Goal: Task Accomplishment & Management: Complete application form

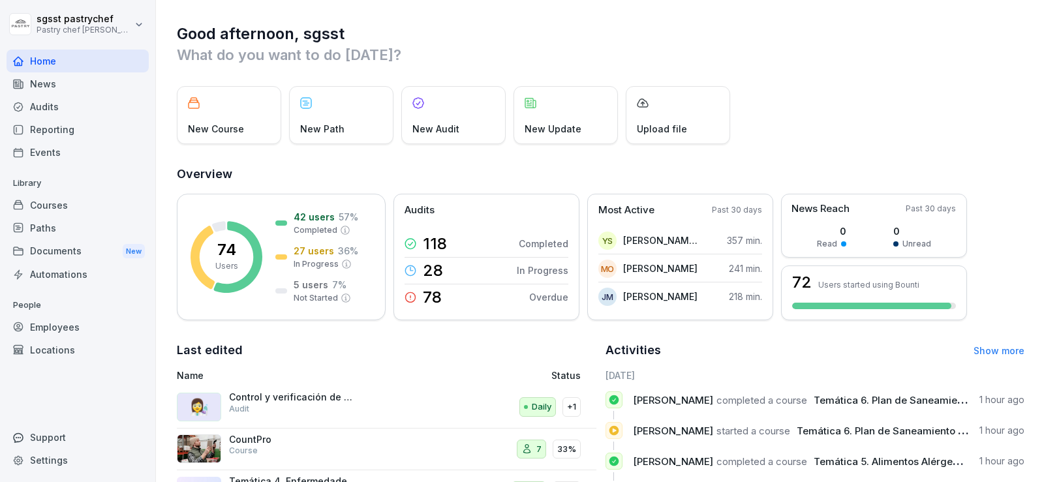
click at [57, 232] on div "Paths" at bounding box center [78, 228] width 142 height 23
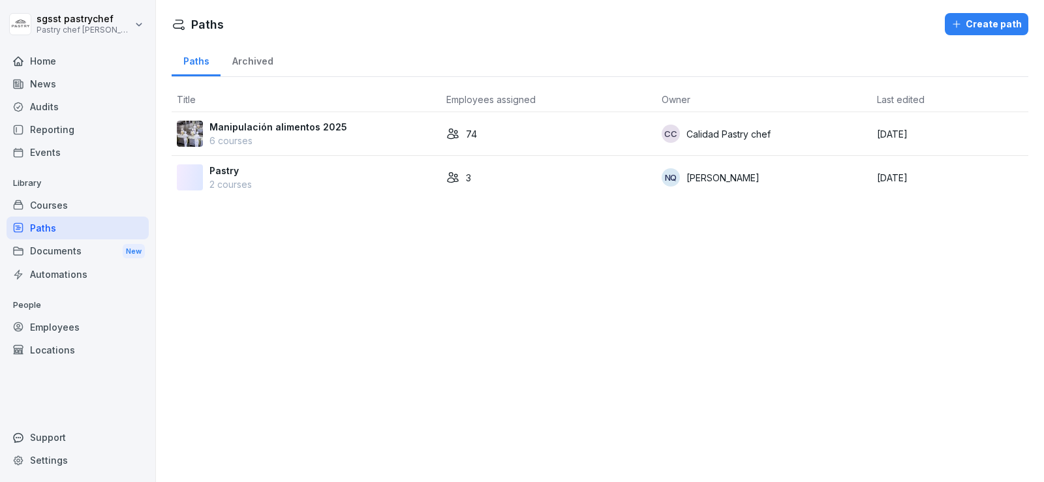
click at [336, 136] on p "6 courses" at bounding box center [278, 141] width 138 height 14
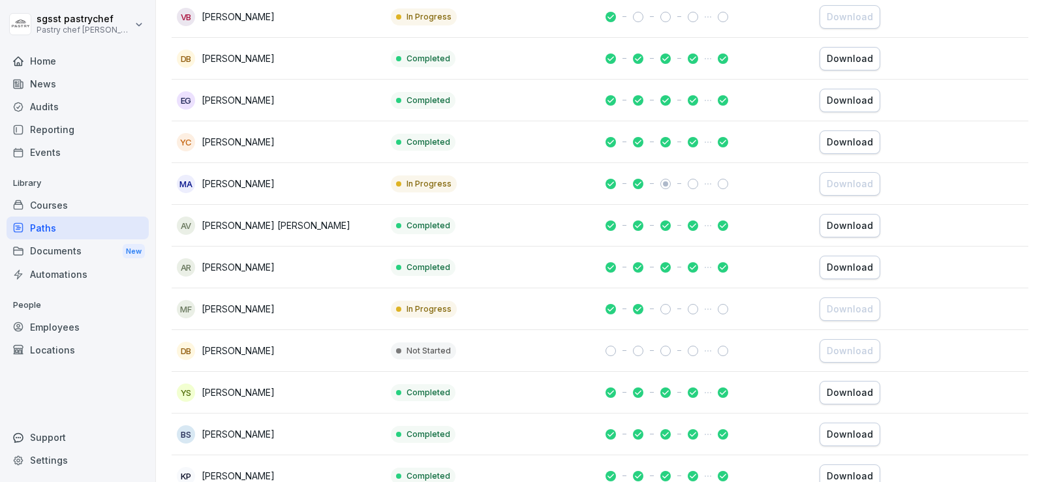
scroll to position [2903, 0]
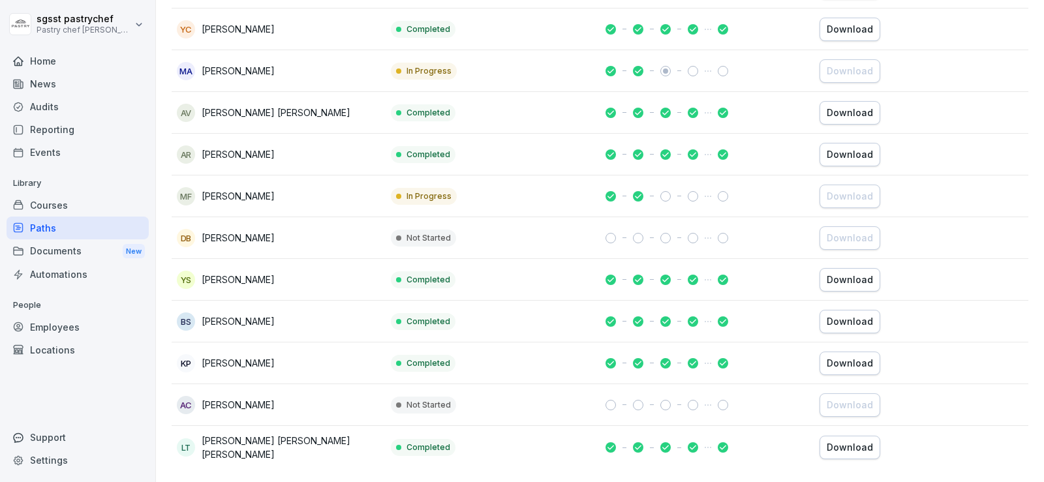
click at [856, 315] on div "Download" at bounding box center [850, 322] width 46 height 14
click at [839, 273] on div "Download" at bounding box center [850, 280] width 46 height 14
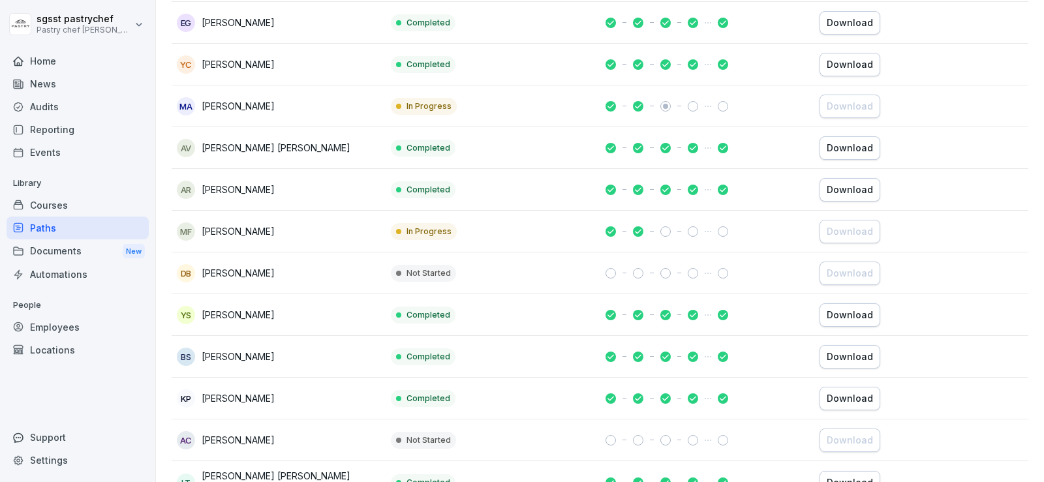
scroll to position [2837, 0]
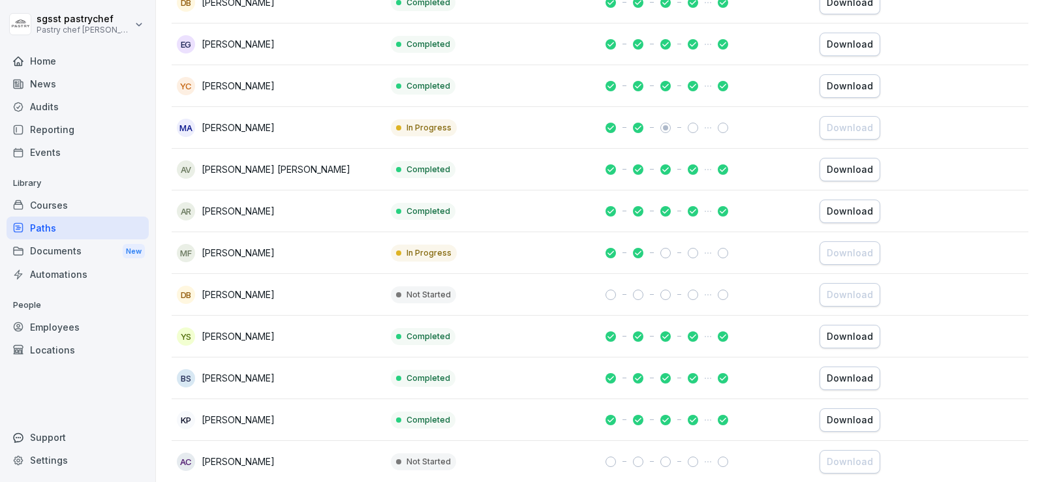
click at [852, 209] on div "Download" at bounding box center [850, 211] width 46 height 14
click at [850, 165] on div "Download" at bounding box center [850, 169] width 46 height 14
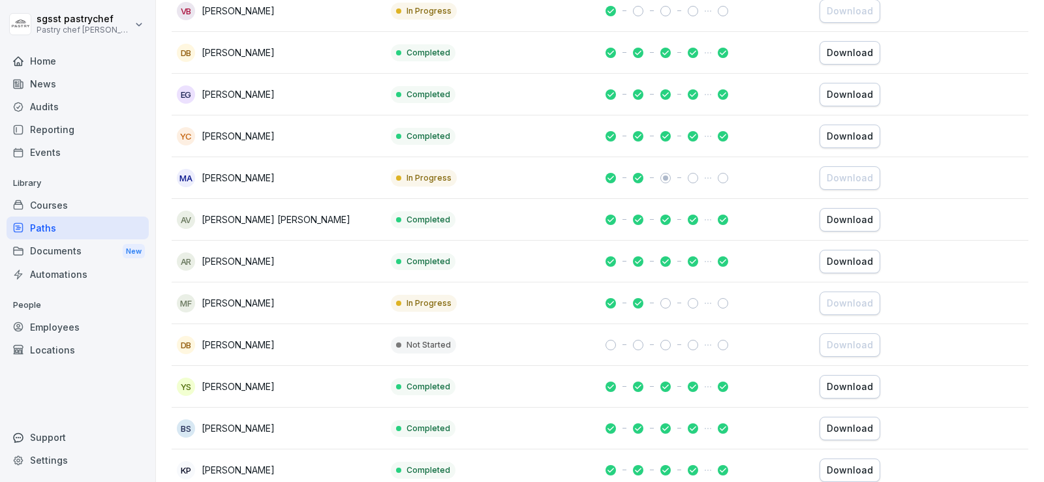
scroll to position [2772, 0]
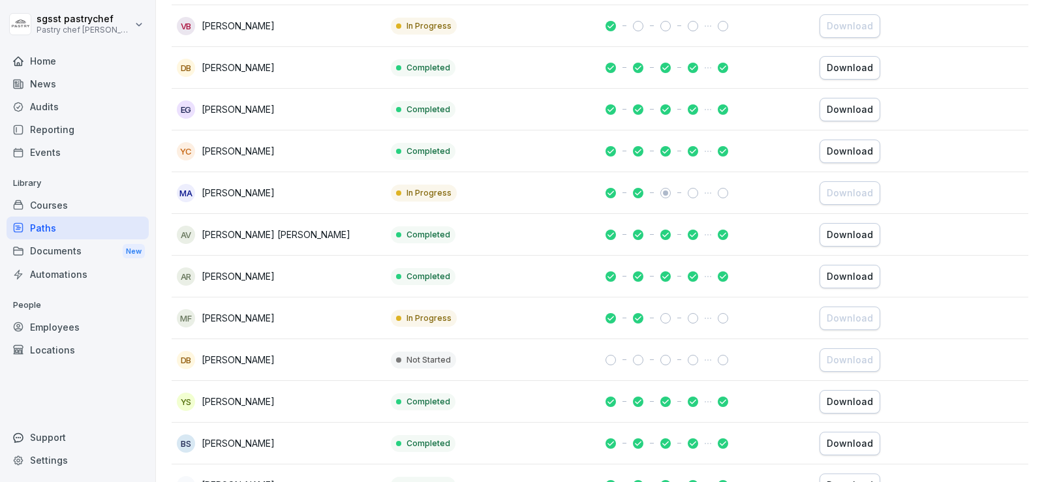
click at [856, 149] on div "Download" at bounding box center [850, 151] width 46 height 14
click at [853, 103] on div "Download" at bounding box center [850, 109] width 46 height 14
click at [842, 107] on div "Download" at bounding box center [850, 109] width 46 height 14
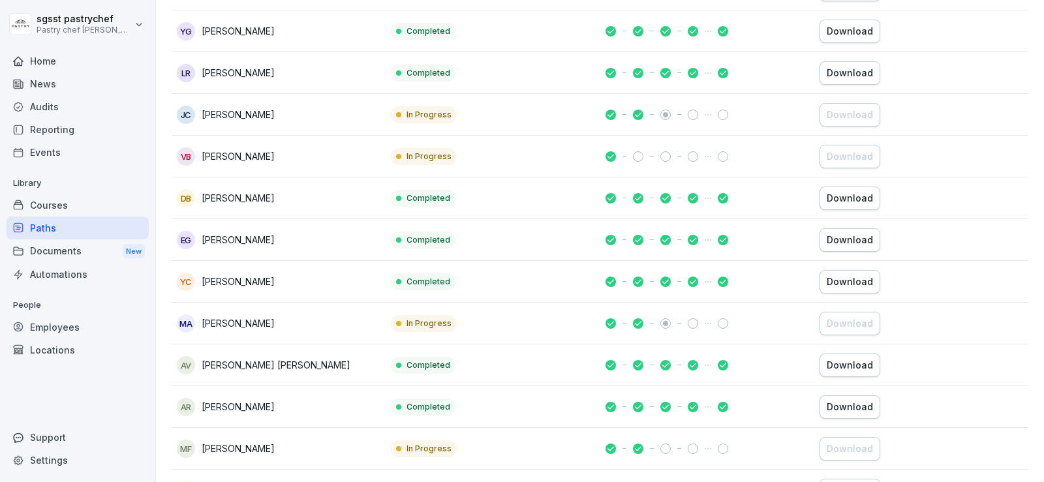
scroll to position [2576, 0]
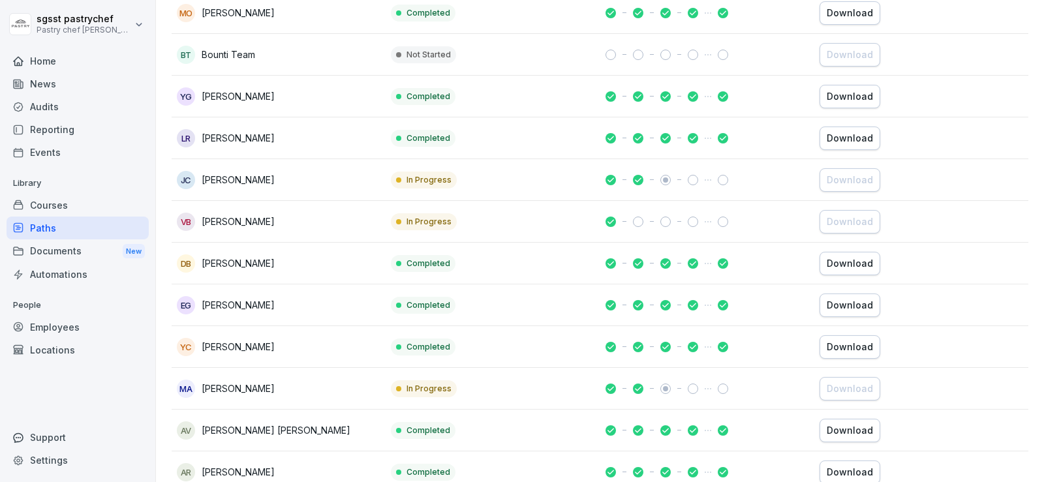
click at [842, 97] on div "Download" at bounding box center [850, 96] width 46 height 14
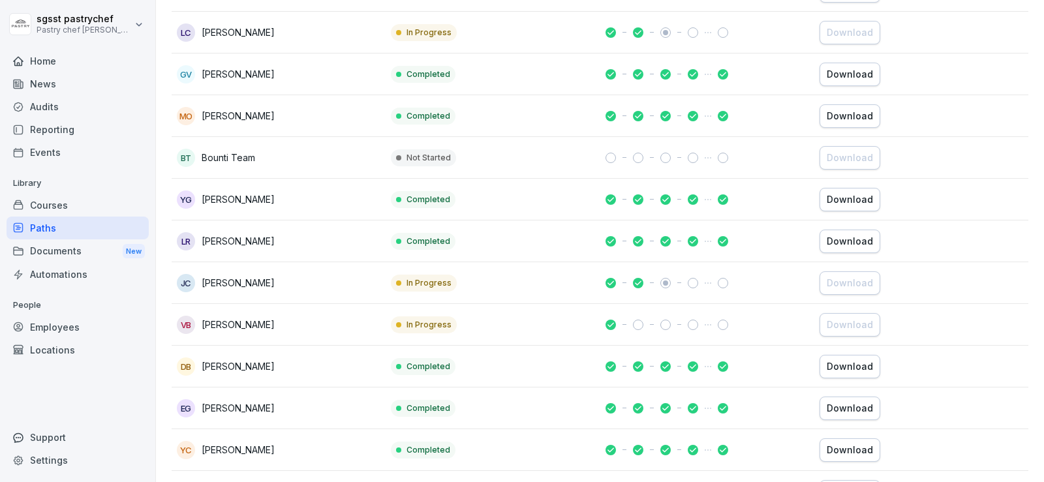
scroll to position [2446, 0]
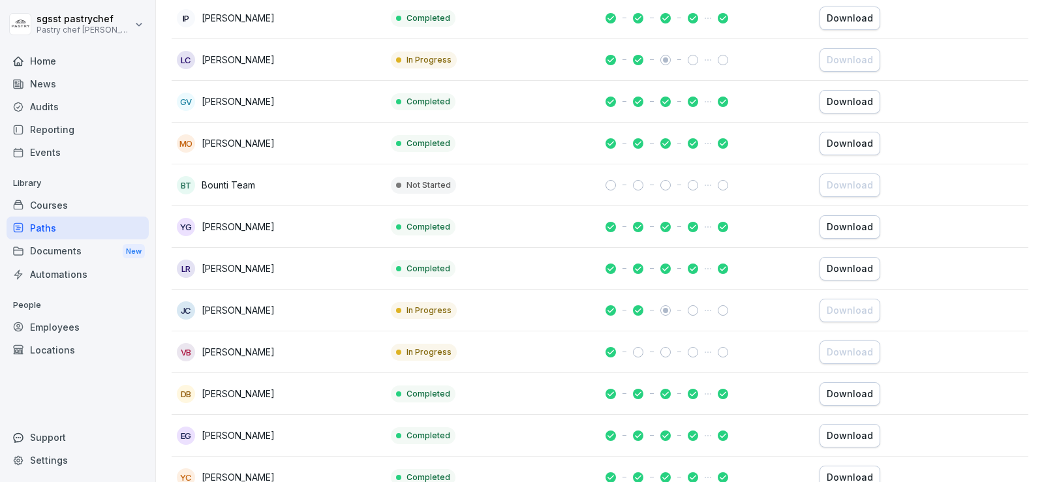
click at [852, 142] on div "Download" at bounding box center [850, 143] width 46 height 14
click at [852, 103] on div "Download" at bounding box center [850, 102] width 46 height 14
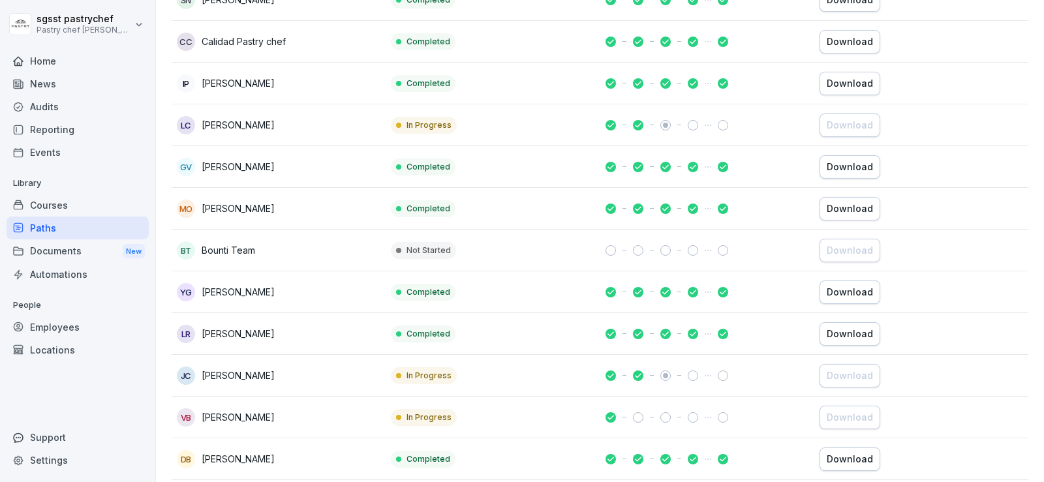
scroll to position [2315, 0]
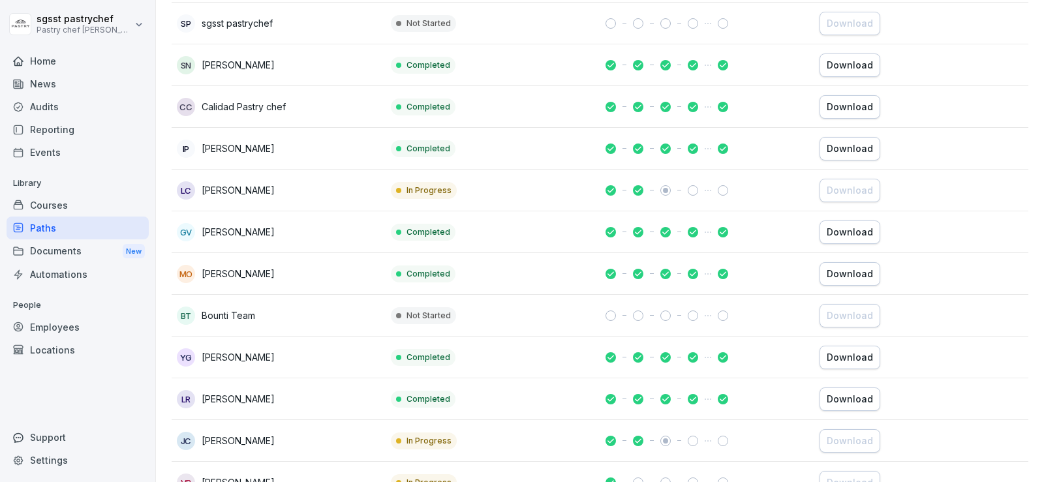
click at [842, 146] on div "Download" at bounding box center [850, 149] width 46 height 14
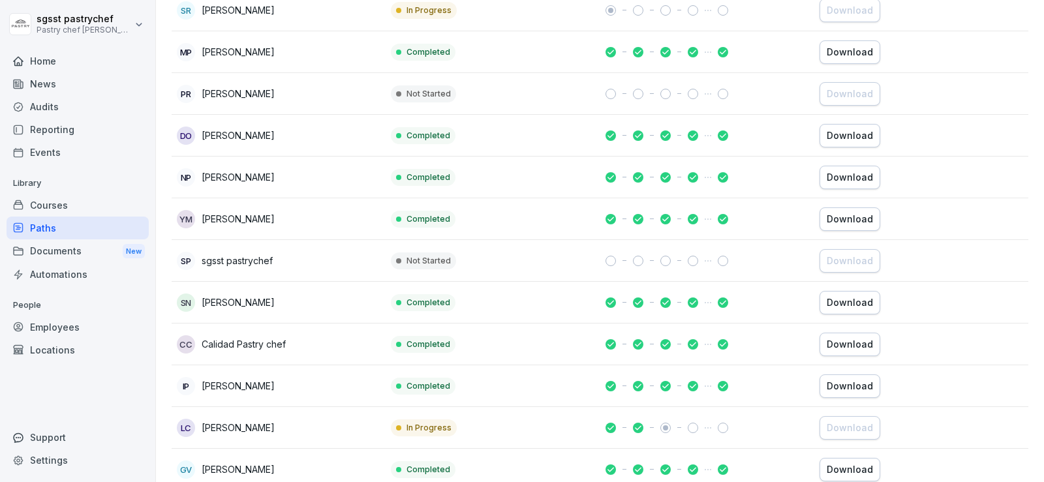
scroll to position [2054, 0]
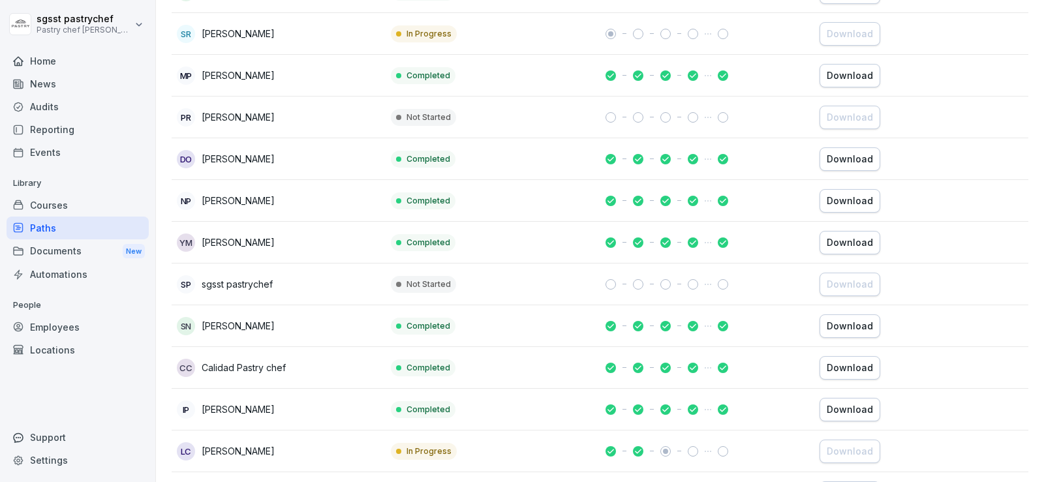
click at [844, 78] on div "Download" at bounding box center [850, 76] width 46 height 14
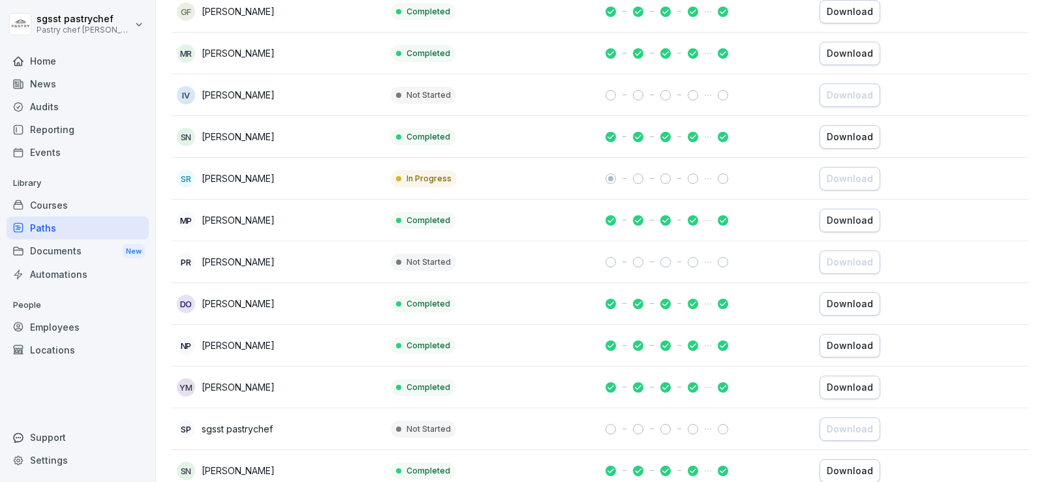
scroll to position [1859, 0]
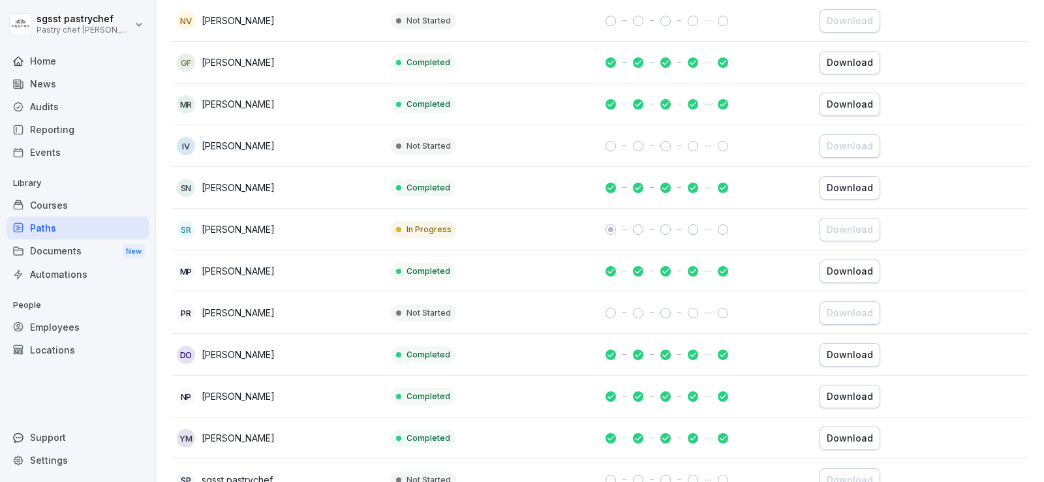
click at [858, 187] on div "Download" at bounding box center [850, 188] width 46 height 14
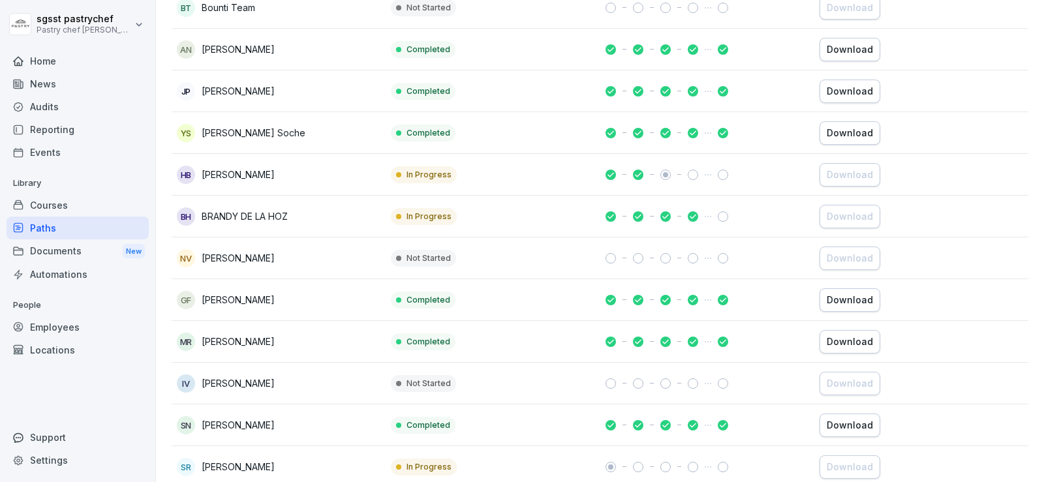
scroll to position [1598, 0]
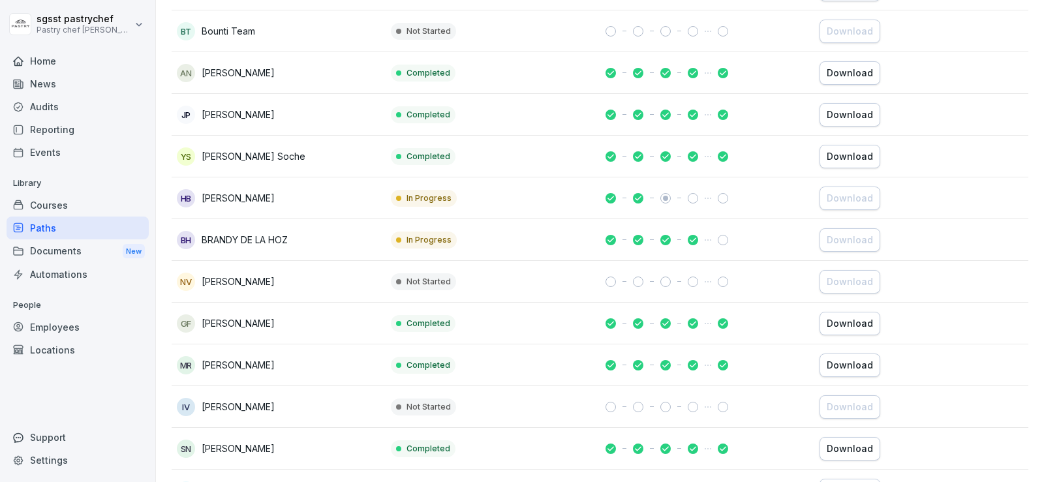
click at [853, 155] on div "Download" at bounding box center [850, 156] width 46 height 14
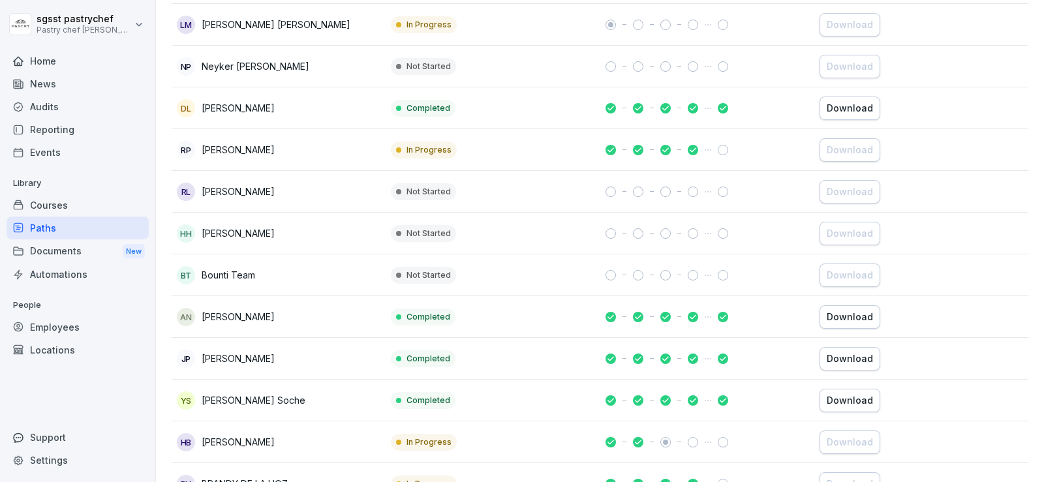
scroll to position [1337, 0]
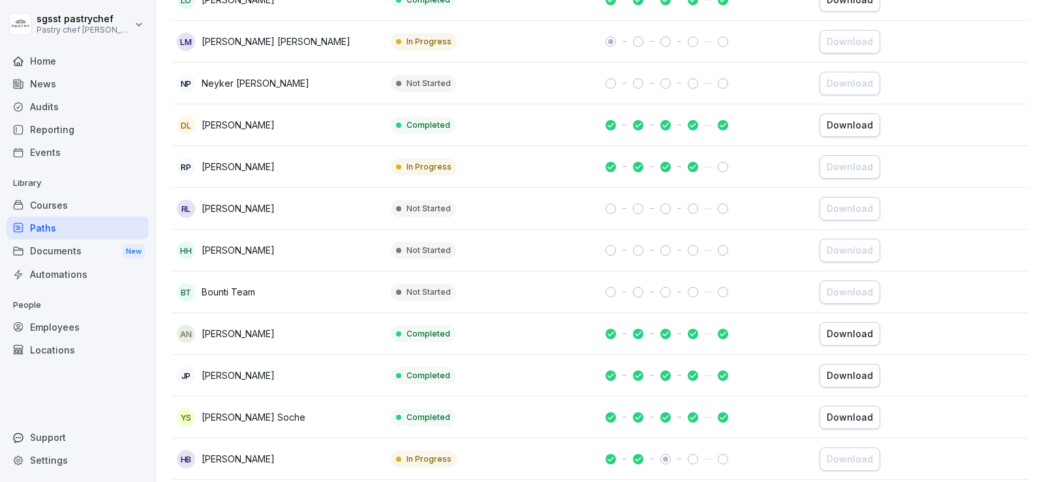
click at [854, 128] on div "Download" at bounding box center [850, 125] width 46 height 14
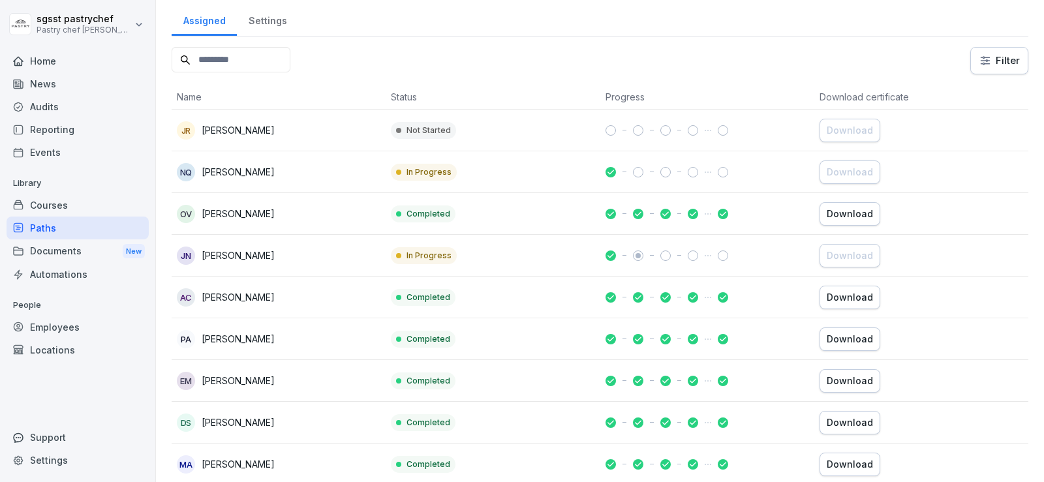
scroll to position [227, 0]
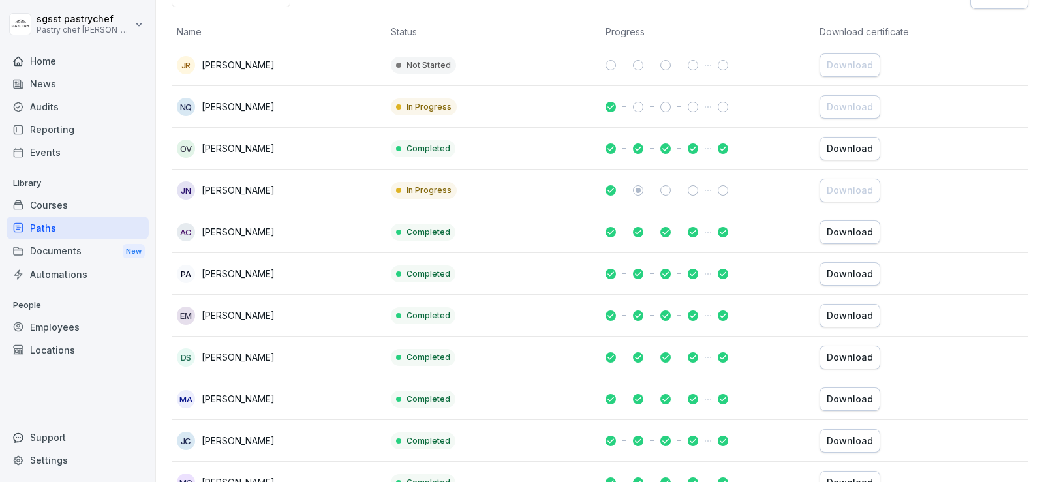
click at [847, 234] on div "Download" at bounding box center [850, 232] width 46 height 14
click at [846, 277] on div "Download" at bounding box center [850, 274] width 46 height 14
click at [852, 408] on button "Download" at bounding box center [850, 399] width 61 height 23
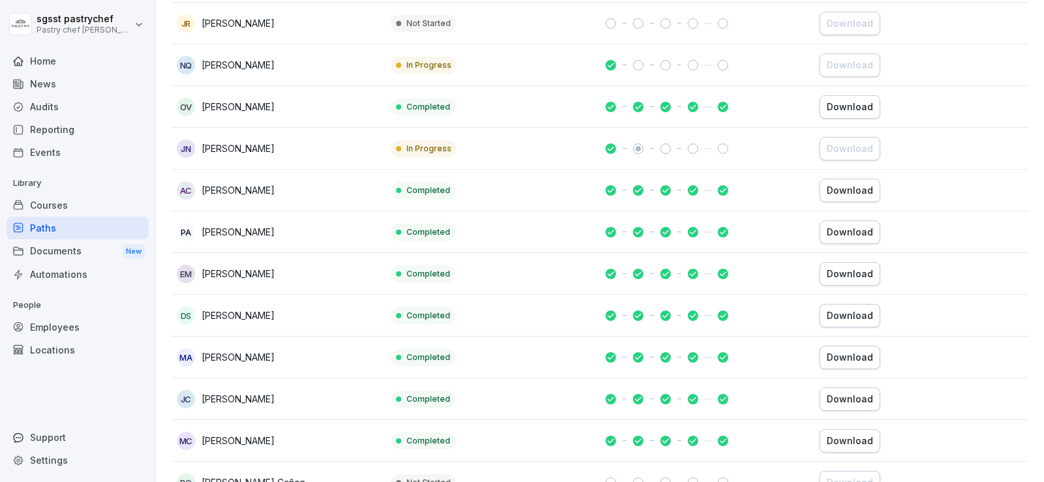
scroll to position [292, 0]
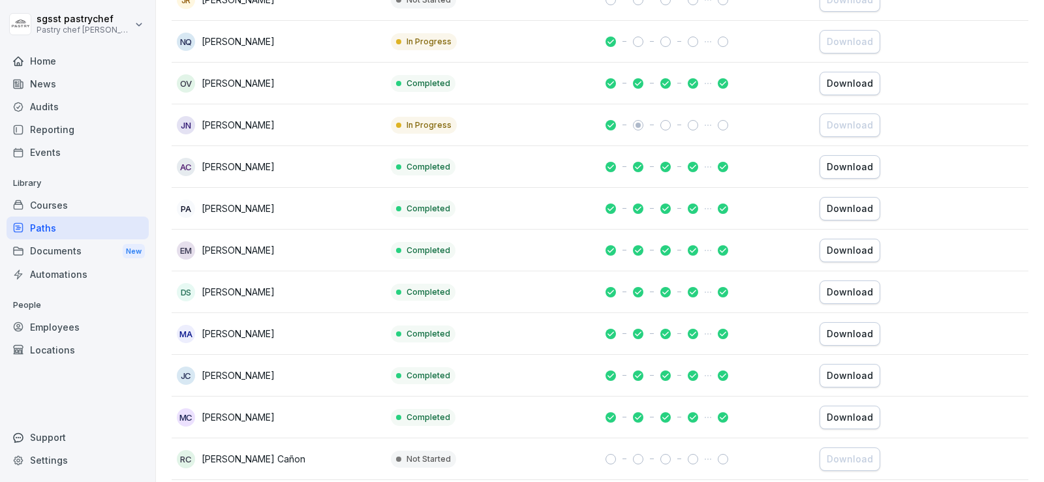
click at [845, 374] on div "Download" at bounding box center [850, 376] width 46 height 14
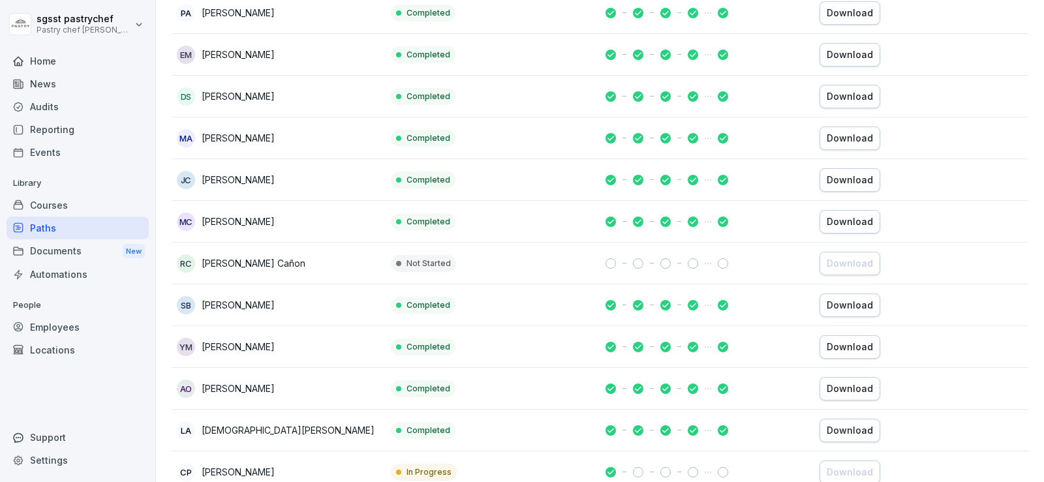
scroll to position [553, 0]
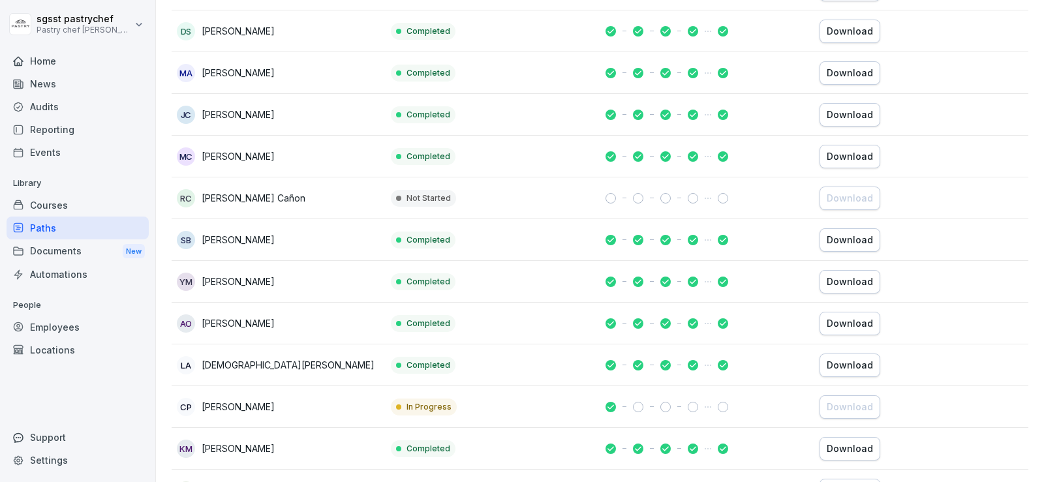
click at [858, 358] on div "Download" at bounding box center [850, 365] width 46 height 14
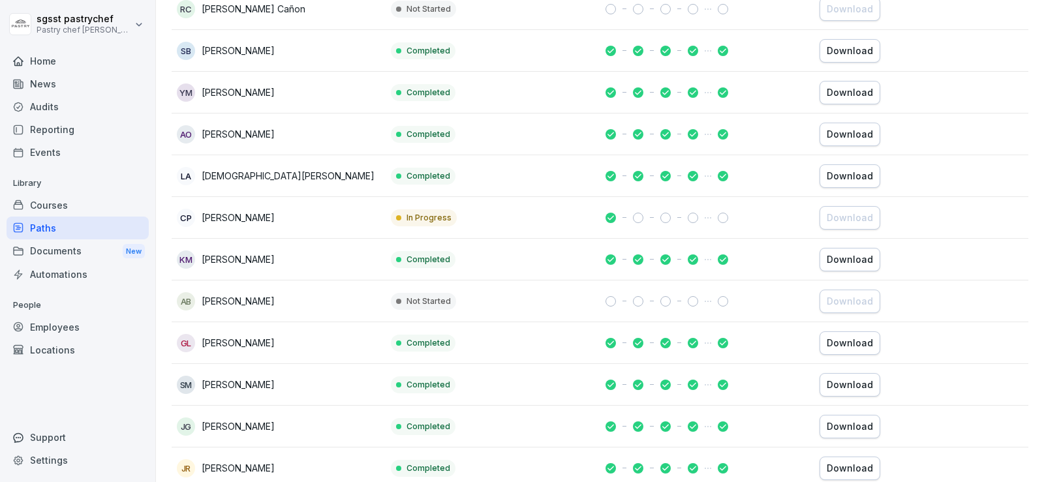
scroll to position [814, 0]
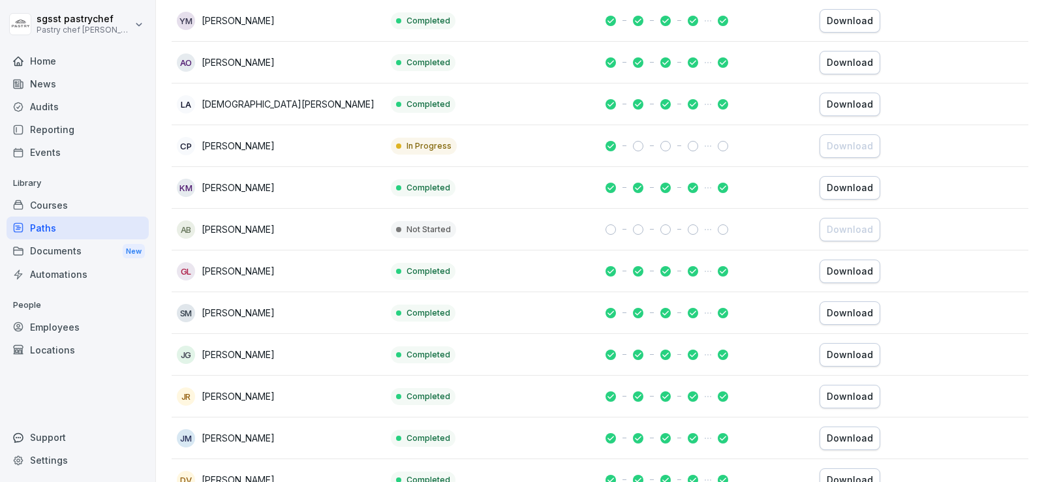
click at [831, 395] on div "Download" at bounding box center [850, 397] width 46 height 14
click at [854, 357] on div "Download" at bounding box center [850, 355] width 46 height 14
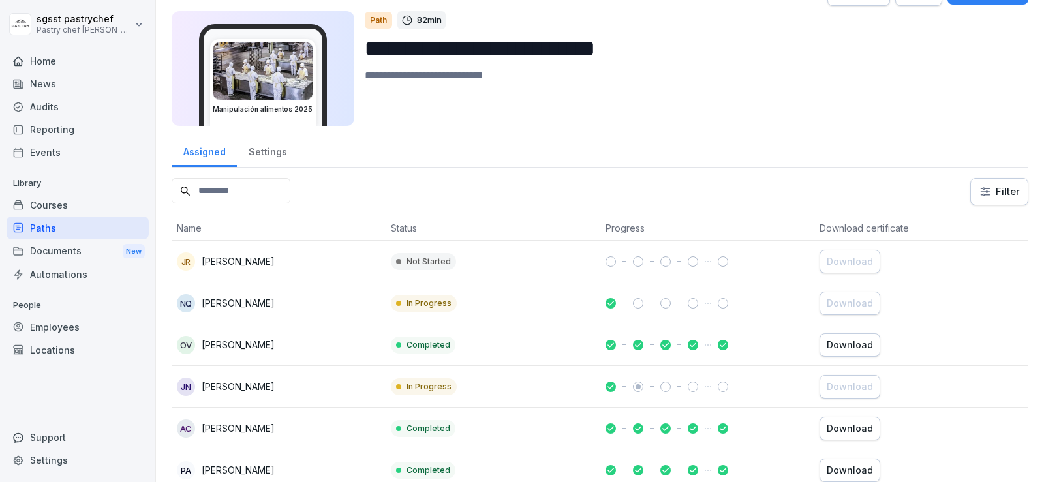
scroll to position [0, 0]
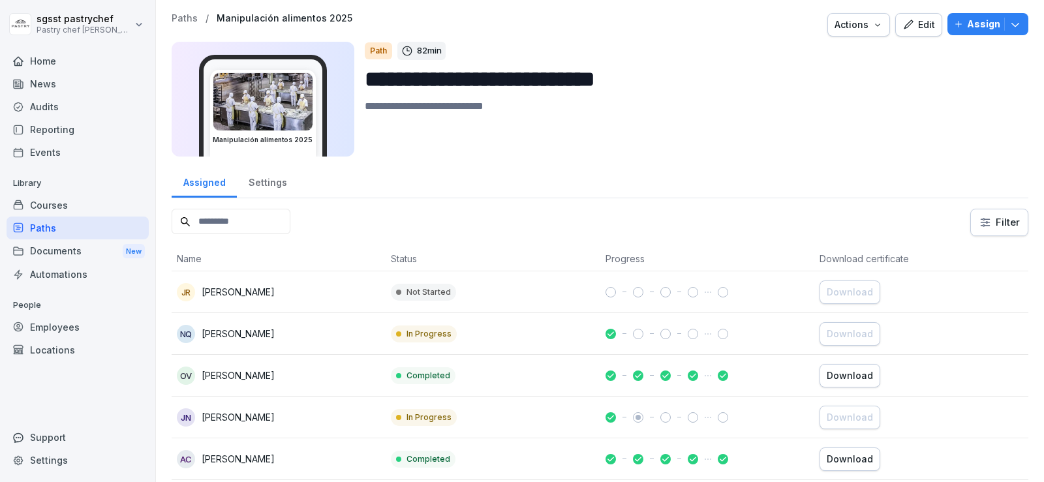
click at [46, 238] on div "Paths" at bounding box center [78, 228] width 142 height 23
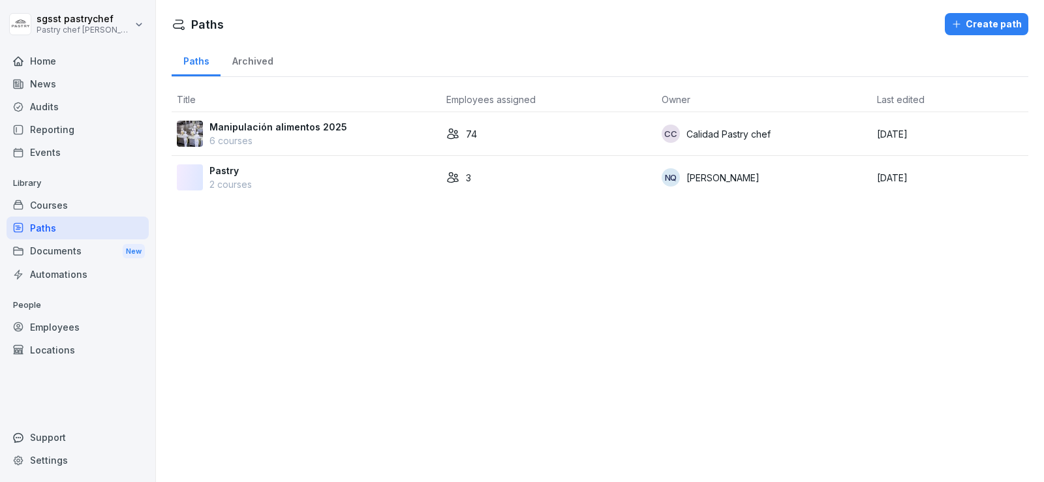
click at [50, 226] on div "Paths" at bounding box center [78, 228] width 142 height 23
click at [275, 143] on p "6 courses" at bounding box center [278, 141] width 138 height 14
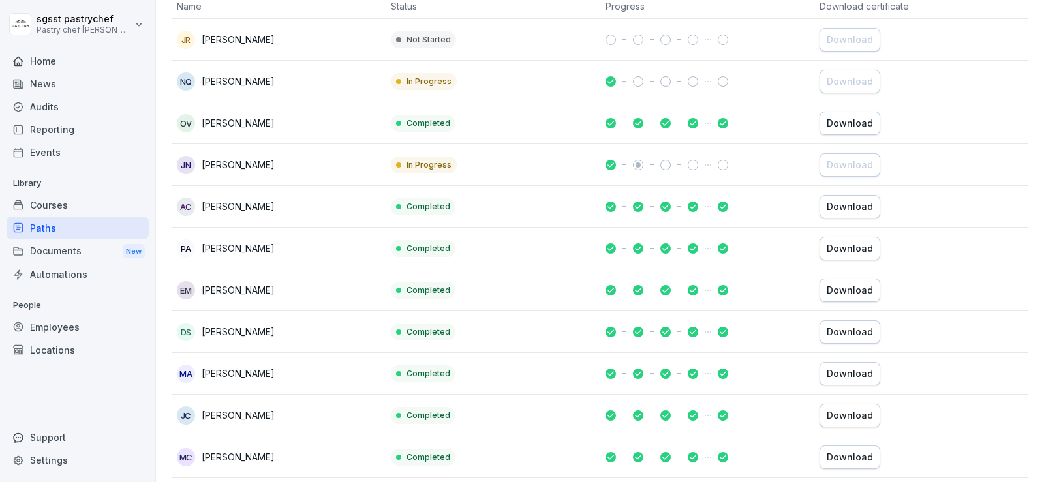
scroll to position [261, 0]
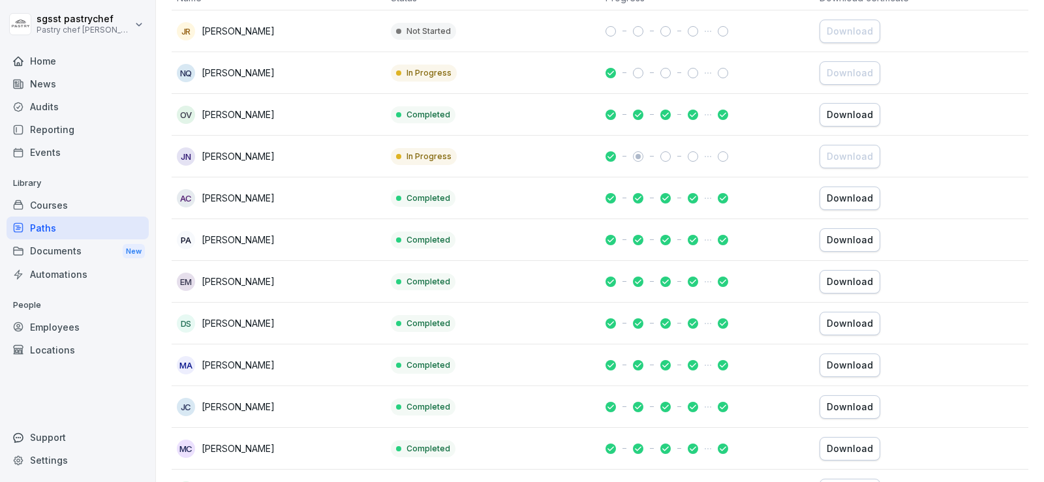
drag, startPoint x: 219, startPoint y: 74, endPoint x: 996, endPoint y: 157, distance: 781.6
click at [996, 157] on td "Download" at bounding box center [921, 157] width 214 height 42
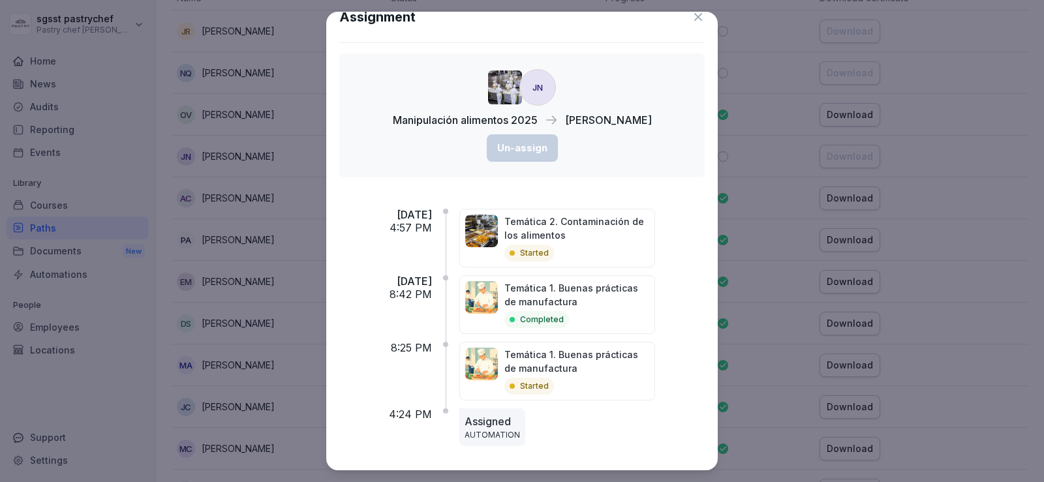
scroll to position [25, 0]
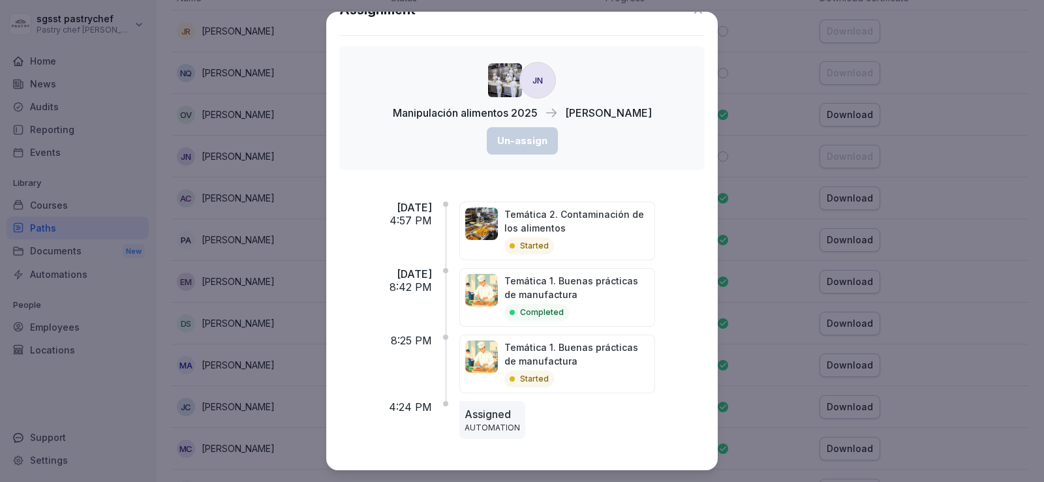
click at [692, 14] on icon at bounding box center [698, 9] width 13 height 13
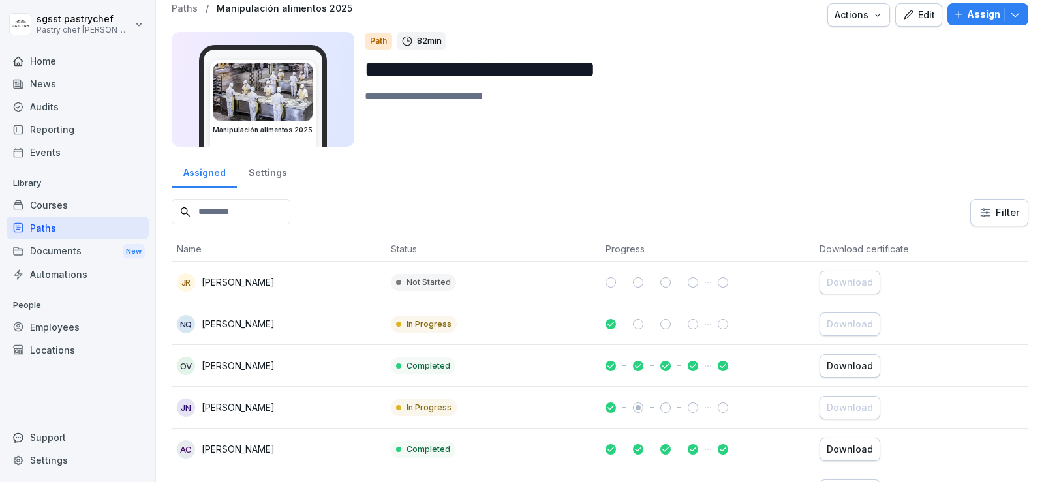
scroll to position [0, 0]
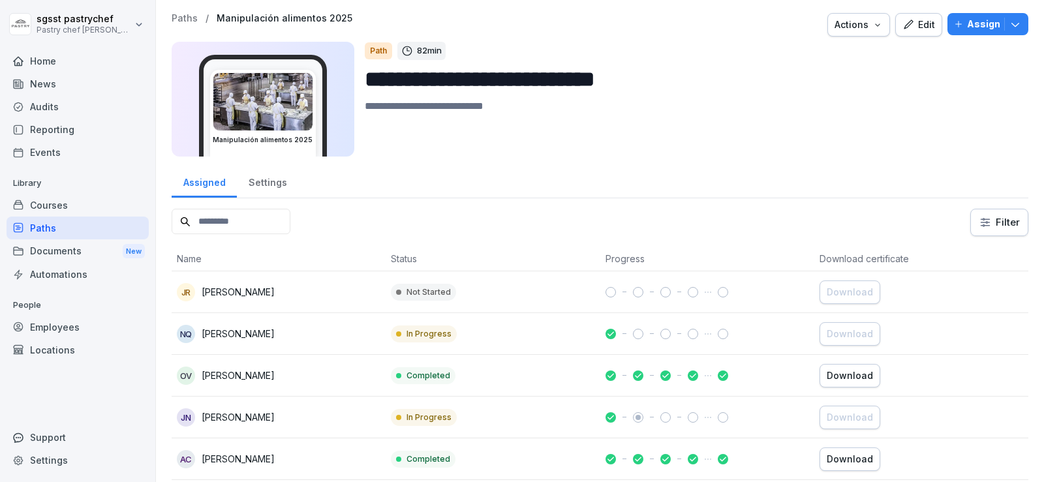
click at [287, 228] on input at bounding box center [231, 221] width 119 height 25
click at [1002, 223] on html "**********" at bounding box center [522, 241] width 1044 height 482
click at [921, 22] on div "Edit" at bounding box center [919, 25] width 33 height 14
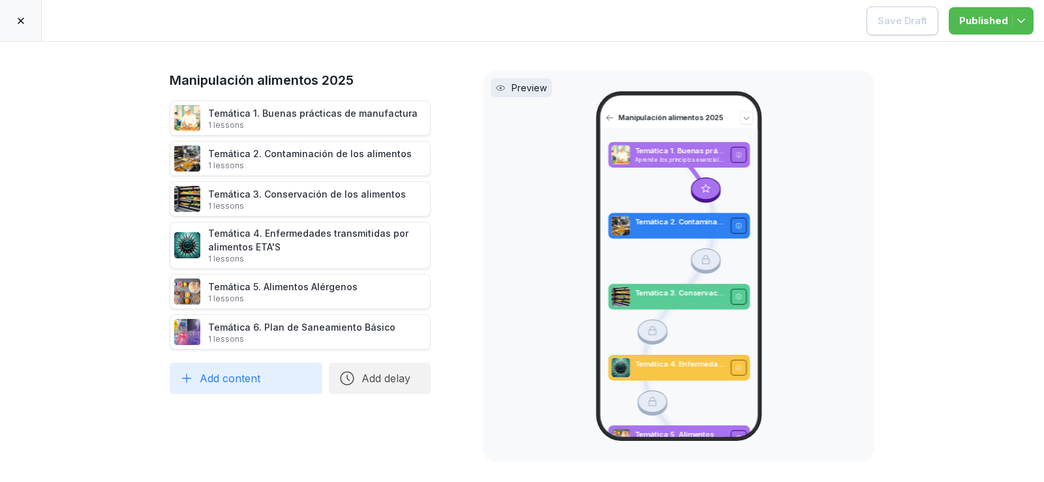
click at [995, 203] on div "Manipulación alimentos 2025 Temática 1. Buenas prácticas de manufactura 1 lesso…" at bounding box center [522, 262] width 1044 height 440
click at [29, 17] on div at bounding box center [21, 20] width 42 height 41
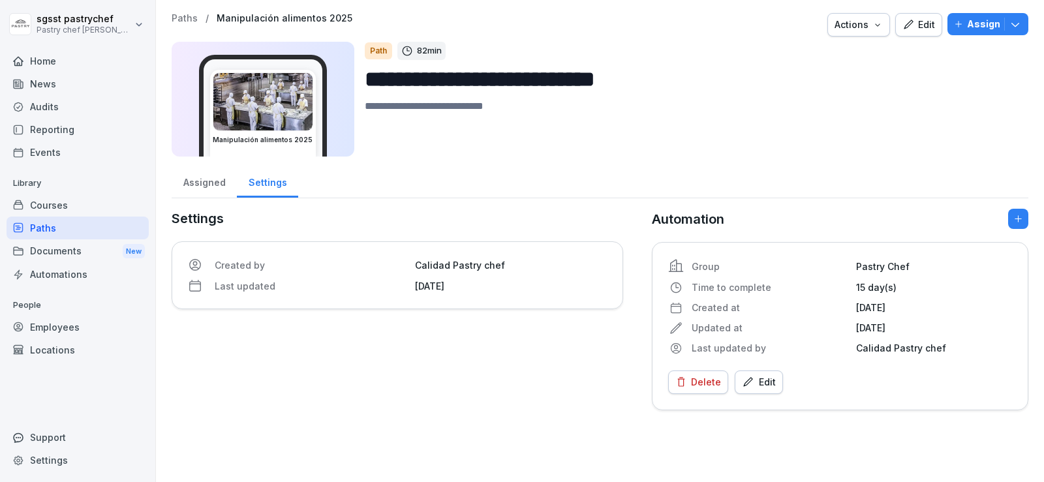
click at [22, 22] on html "**********" at bounding box center [522, 241] width 1044 height 482
click at [44, 225] on html "**********" at bounding box center [522, 241] width 1044 height 482
click at [47, 234] on div "Paths" at bounding box center [78, 228] width 142 height 23
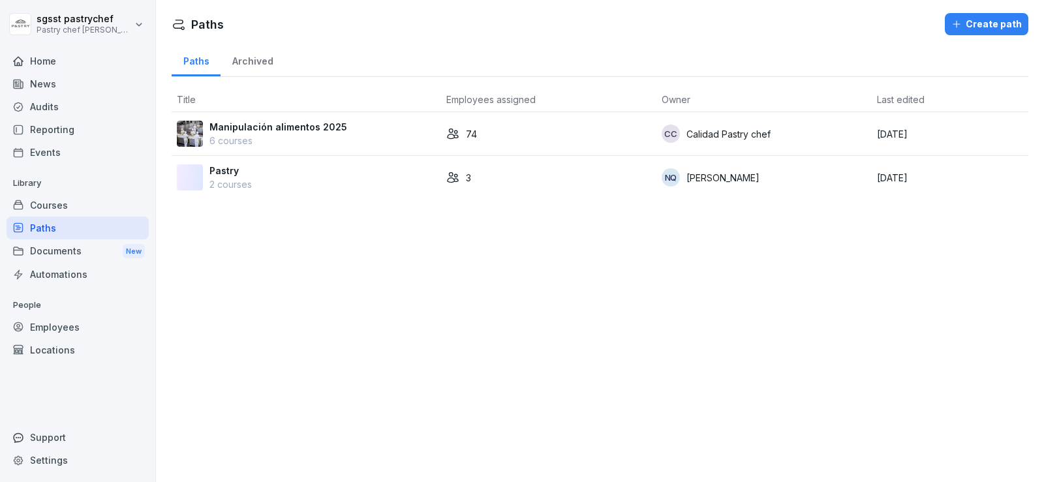
click at [274, 123] on p "Manipulación alimentos 2025" at bounding box center [278, 127] width 138 height 14
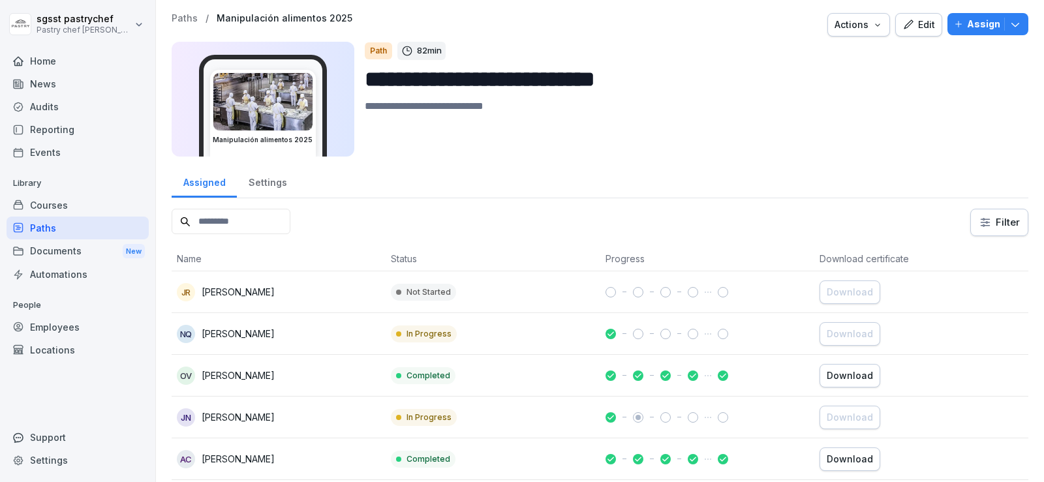
click at [59, 328] on div "Employees" at bounding box center [78, 327] width 142 height 23
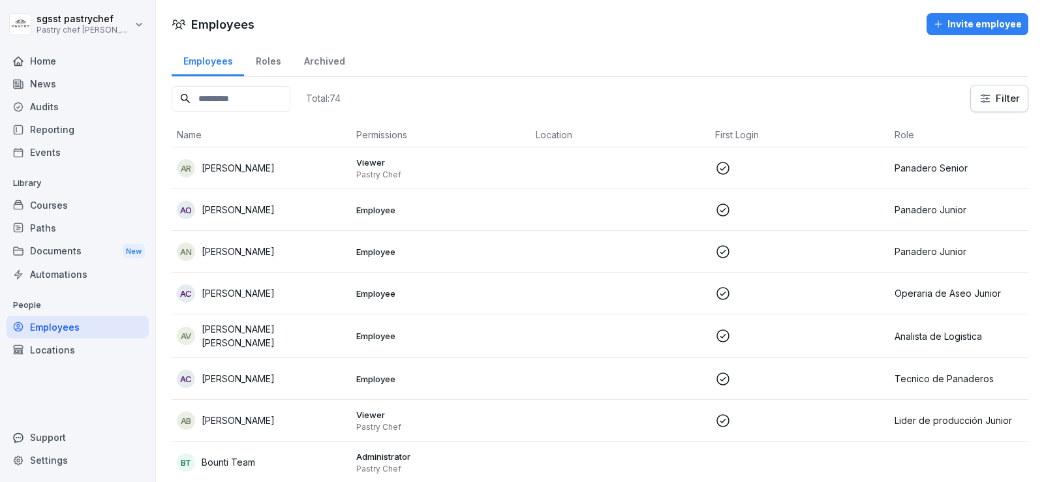
click at [70, 332] on div "Employees" at bounding box center [78, 327] width 142 height 23
click at [100, 330] on div "Employees" at bounding box center [78, 327] width 142 height 23
click at [992, 21] on div "Invite employee" at bounding box center [977, 24] width 89 height 14
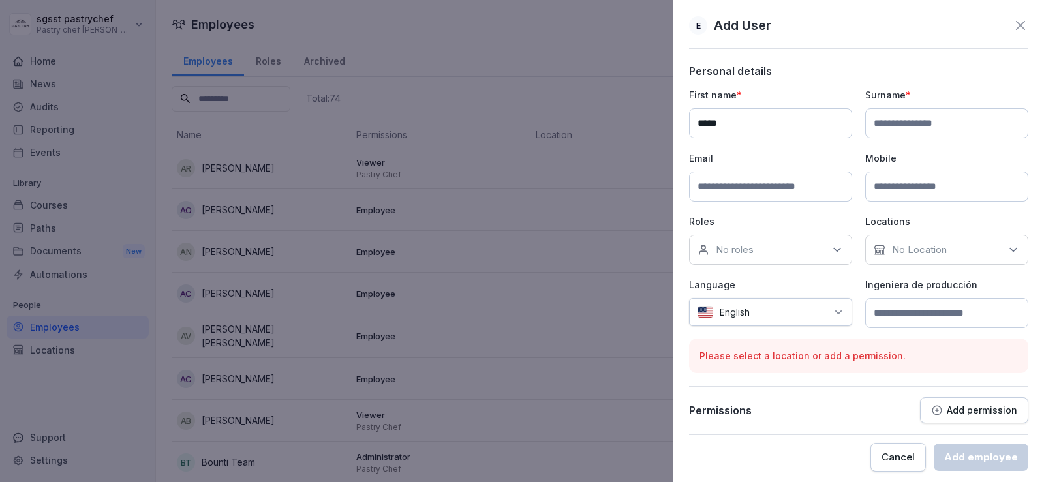
type input "*****"
type input "******"
type input "*****"
drag, startPoint x: 909, startPoint y: 193, endPoint x: 830, endPoint y: 174, distance: 81.2
click at [830, 182] on div "First name * ***** Surname * ****** Email ***** Mobile ***** Roles No roles Loc…" at bounding box center [858, 208] width 339 height 240
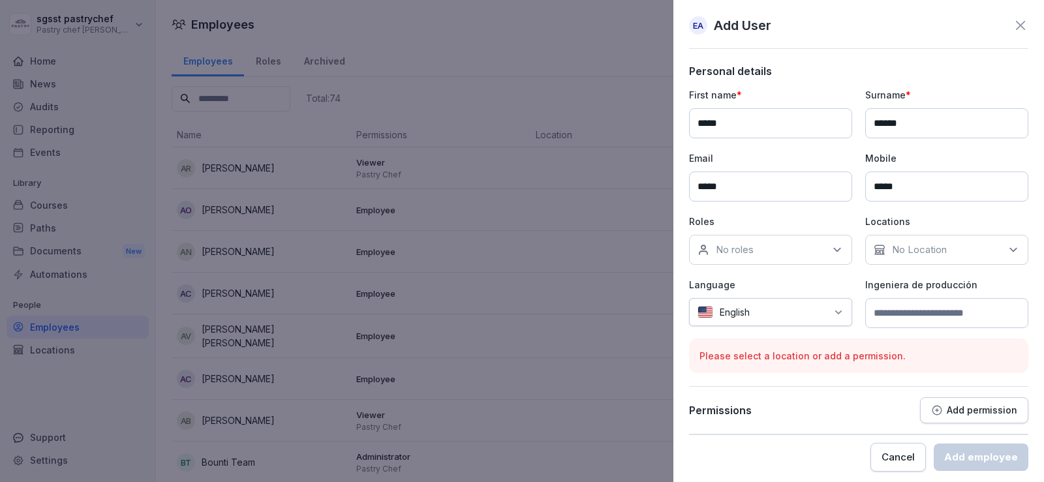
type input "*****"
click at [741, 253] on p "No roles" at bounding box center [735, 249] width 38 height 13
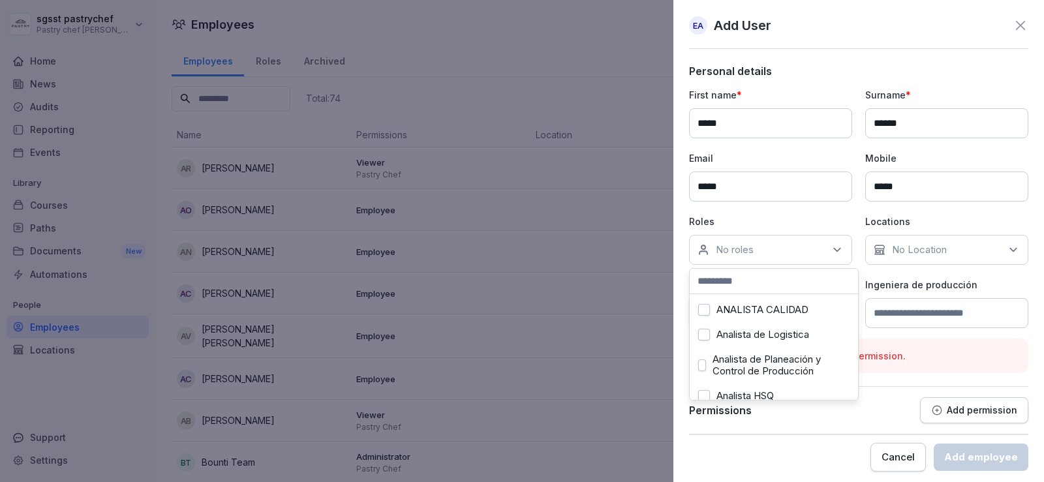
scroll to position [65, 0]
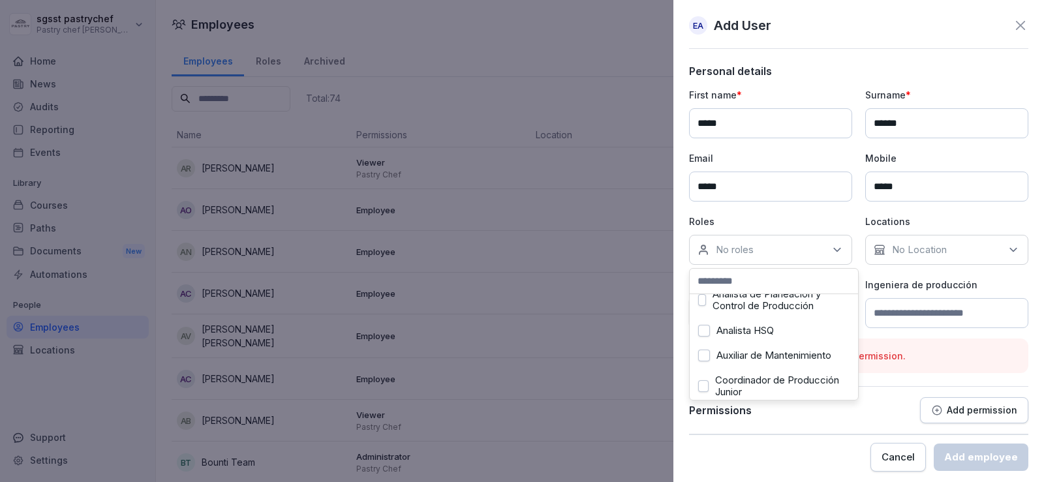
click at [792, 300] on label "Analista de Planeación y Control de Producción" at bounding box center [781, 299] width 137 height 23
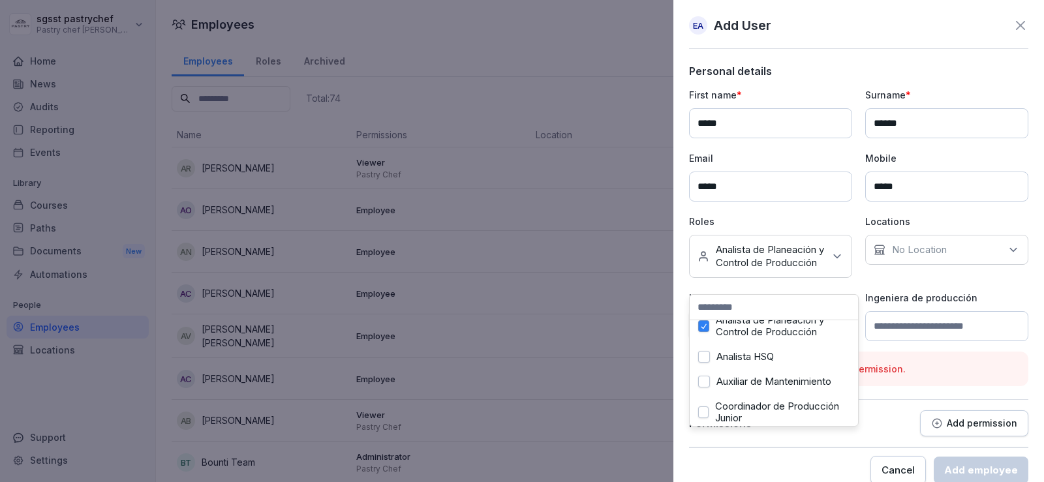
click at [940, 247] on p "No Location" at bounding box center [919, 249] width 55 height 13
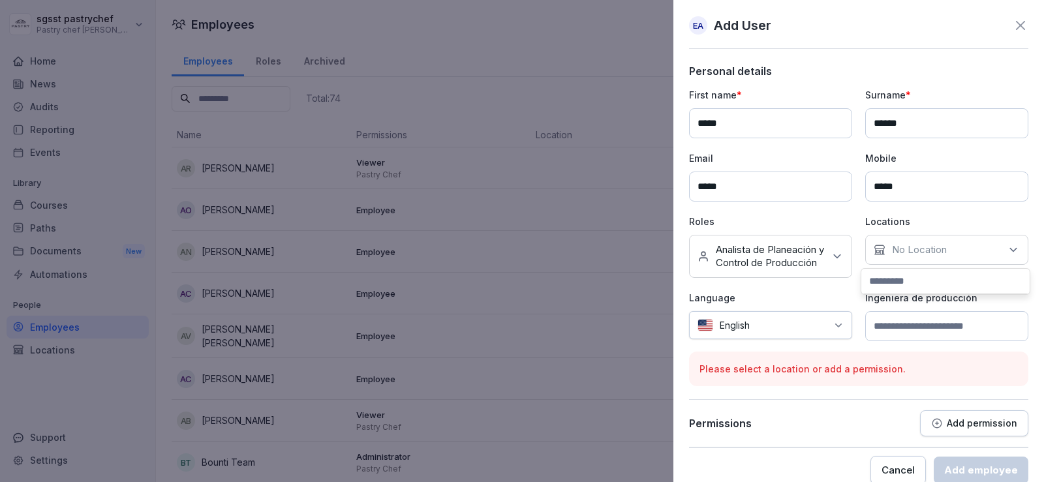
click at [778, 332] on div at bounding box center [791, 325] width 70 height 14
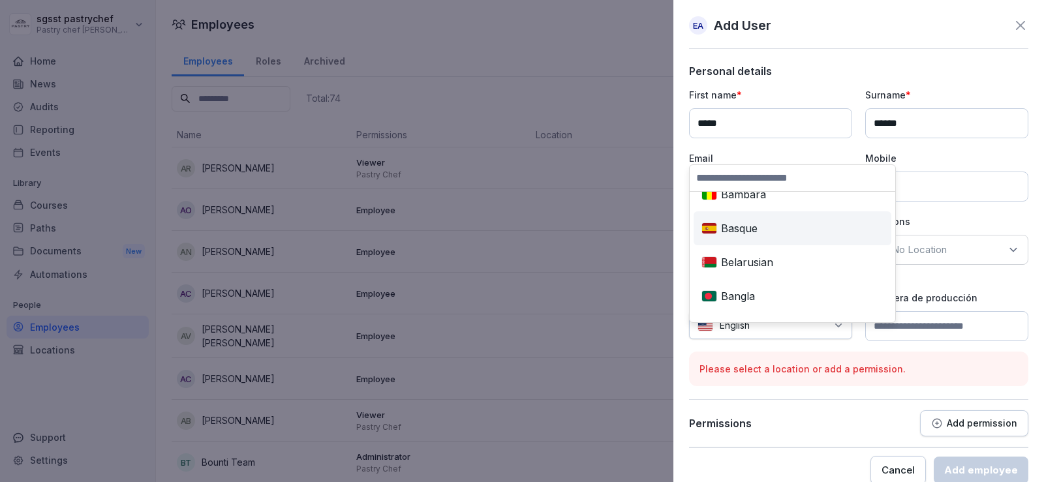
scroll to position [0, 0]
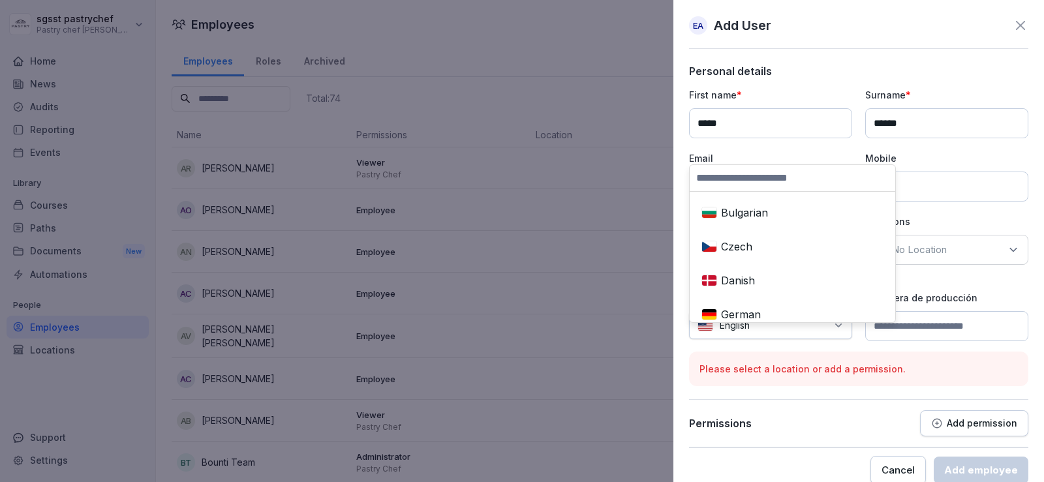
click at [735, 184] on input at bounding box center [793, 178] width 206 height 26
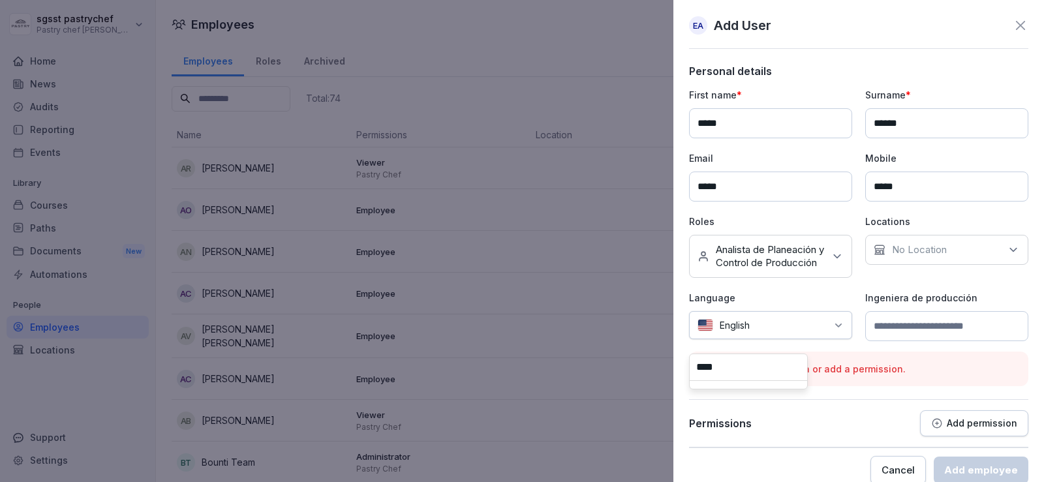
type input "****"
click at [827, 338] on div "English" at bounding box center [770, 325] width 163 height 28
type input "**"
click at [754, 395] on div "Spanish" at bounding box center [748, 402] width 104 height 29
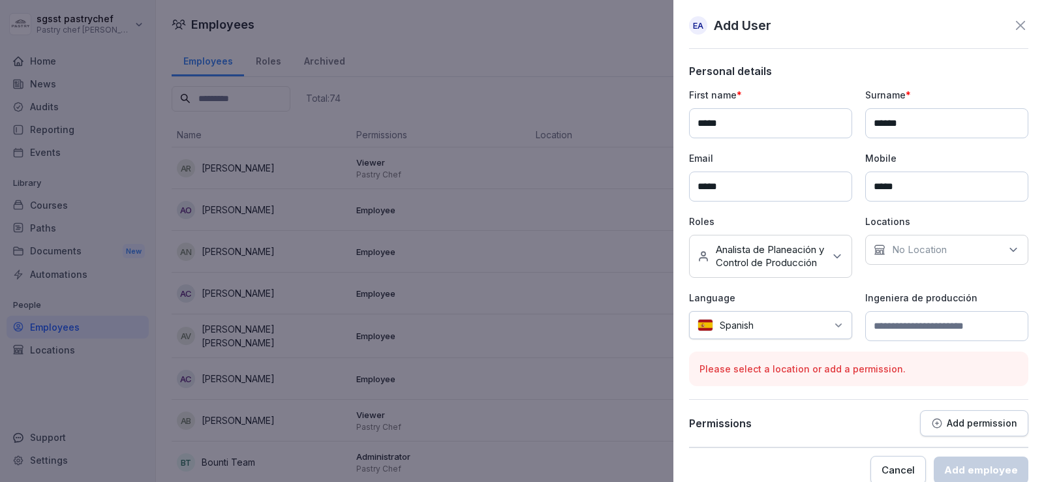
click at [946, 340] on input at bounding box center [946, 326] width 163 height 30
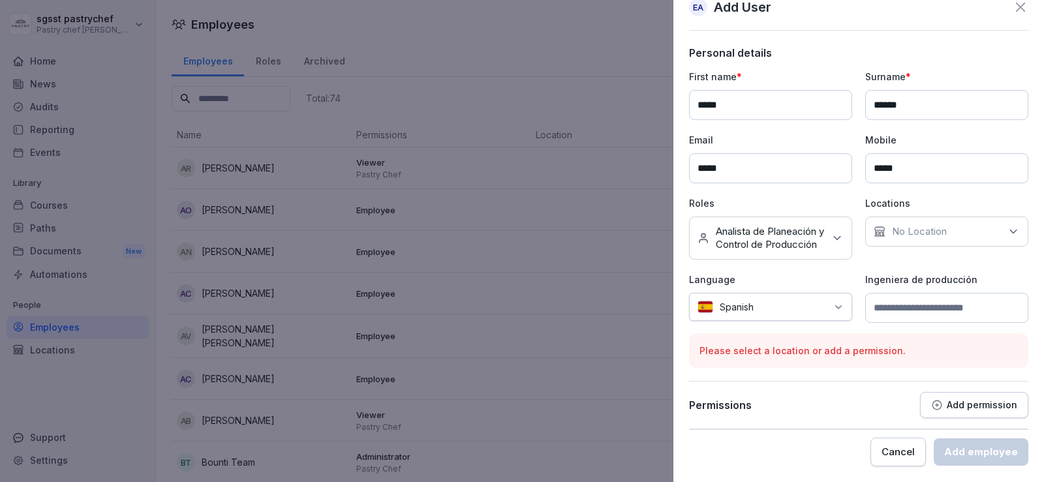
click at [921, 225] on p "No Location" at bounding box center [919, 231] width 55 height 13
click at [836, 362] on div "Please select a location or add a permission." at bounding box center [858, 350] width 339 height 35
click at [788, 352] on p "Please select a location or add a permission." at bounding box center [859, 351] width 318 height 14
click at [1007, 225] on icon at bounding box center [1013, 231] width 13 height 13
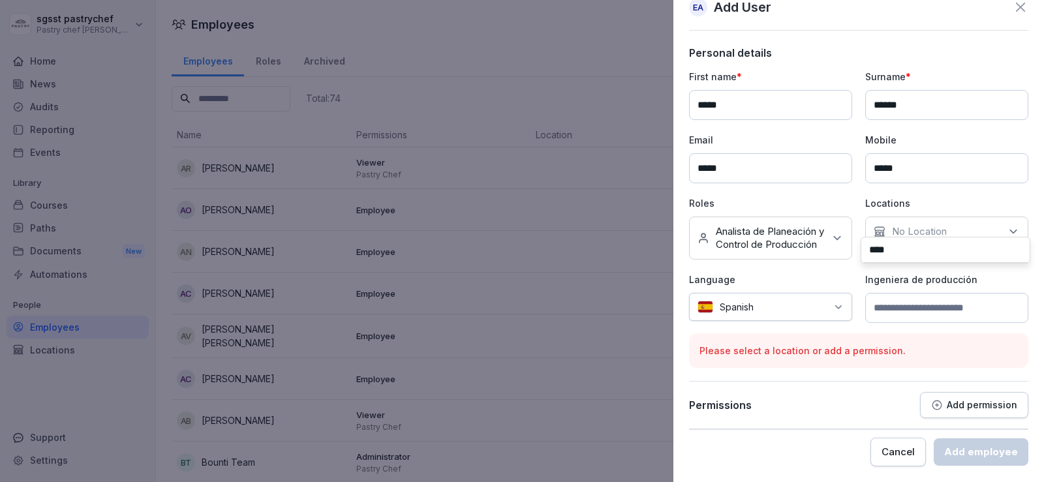
drag, startPoint x: 910, startPoint y: 248, endPoint x: 848, endPoint y: 257, distance: 62.0
click at [848, 257] on div "First name * ***** Surname * ****** Email ***** Mobile ***** Roles No roles Ana…" at bounding box center [858, 196] width 339 height 253
drag, startPoint x: 931, startPoint y: 252, endPoint x: 854, endPoint y: 254, distance: 77.0
click at [854, 254] on div "First name * ***** Surname * ****** Email ***** Mobile ***** Roles No roles Ana…" at bounding box center [858, 196] width 339 height 253
drag, startPoint x: 907, startPoint y: 251, endPoint x: 835, endPoint y: 251, distance: 71.8
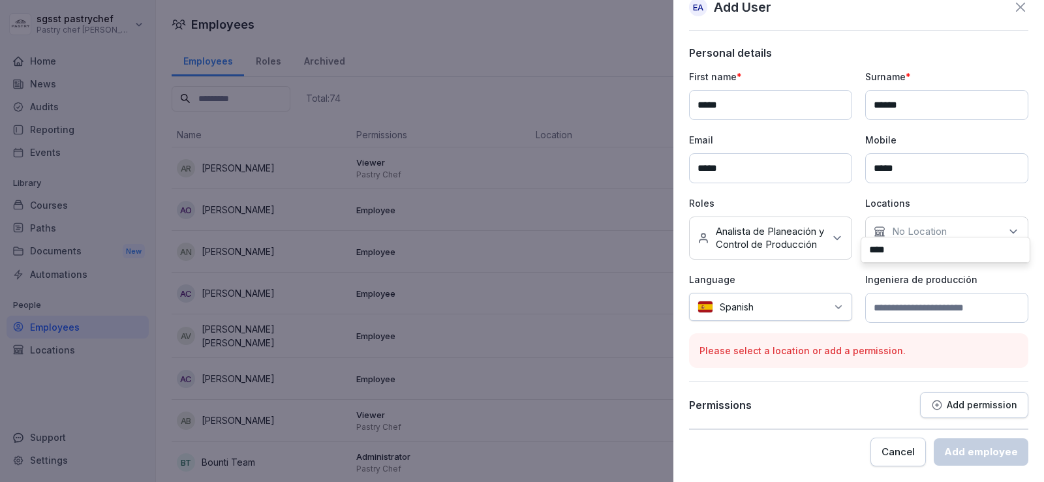
click at [835, 251] on div "First name * ***** Surname * ****** Email ***** Mobile ***** Roles No roles Ana…" at bounding box center [858, 196] width 339 height 253
type input "*"
type input "****"
click at [903, 281] on p "Ingeniera de producción" at bounding box center [946, 280] width 163 height 14
click at [943, 225] on p "No Location" at bounding box center [919, 231] width 55 height 13
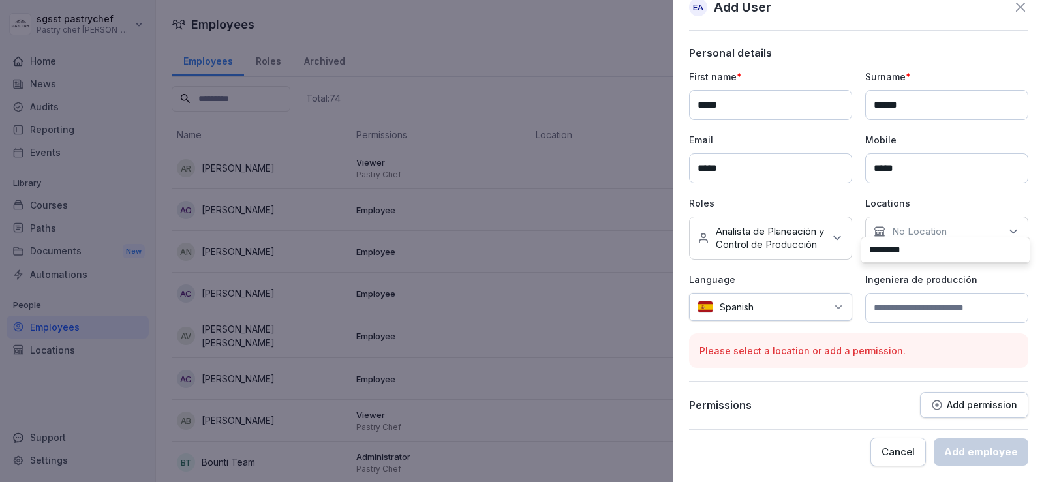
drag, startPoint x: 942, startPoint y: 255, endPoint x: 818, endPoint y: 255, distance: 123.3
click at [818, 255] on div "First name * ***** Surname * ****** Email ***** Mobile ***** Roles No roles Ana…" at bounding box center [858, 196] width 339 height 253
type input "*"
type input "********"
click at [946, 217] on div "No Location" at bounding box center [946, 232] width 163 height 30
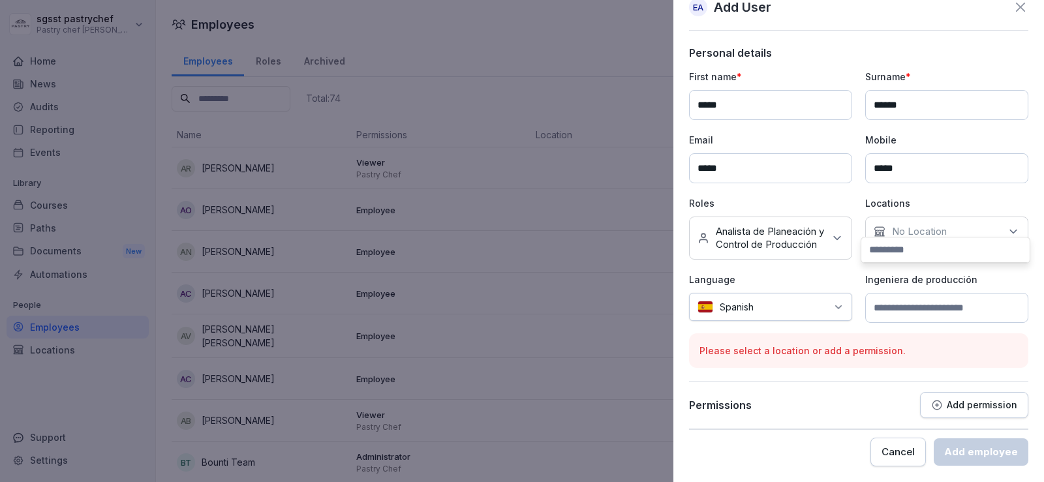
click at [908, 247] on input at bounding box center [945, 250] width 168 height 25
click at [909, 252] on input at bounding box center [945, 250] width 168 height 25
type input "**********"
click at [991, 281] on p "Ingeniera de producción" at bounding box center [946, 280] width 163 height 14
click at [958, 220] on div "No Location" at bounding box center [946, 232] width 163 height 30
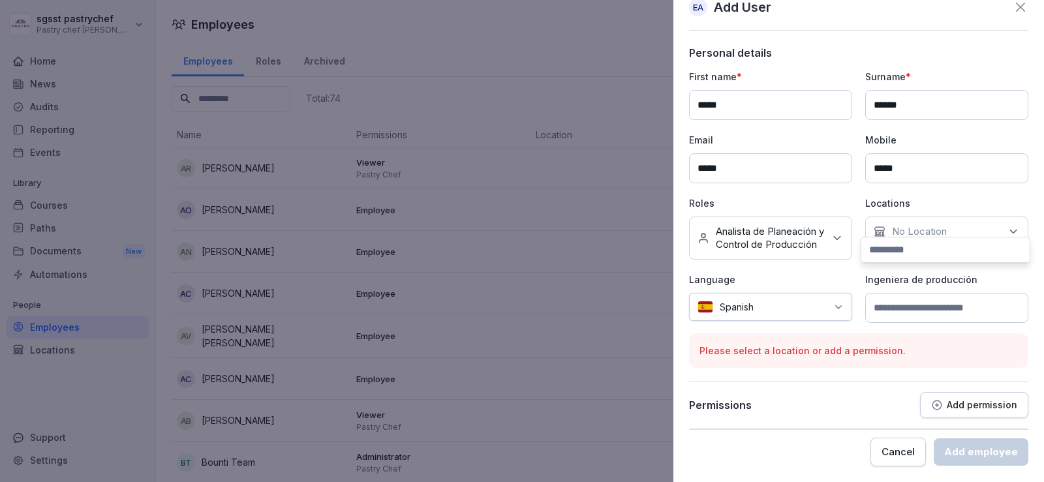
click at [944, 254] on input at bounding box center [945, 250] width 168 height 25
click at [989, 400] on p "Add permission" at bounding box center [982, 405] width 70 height 10
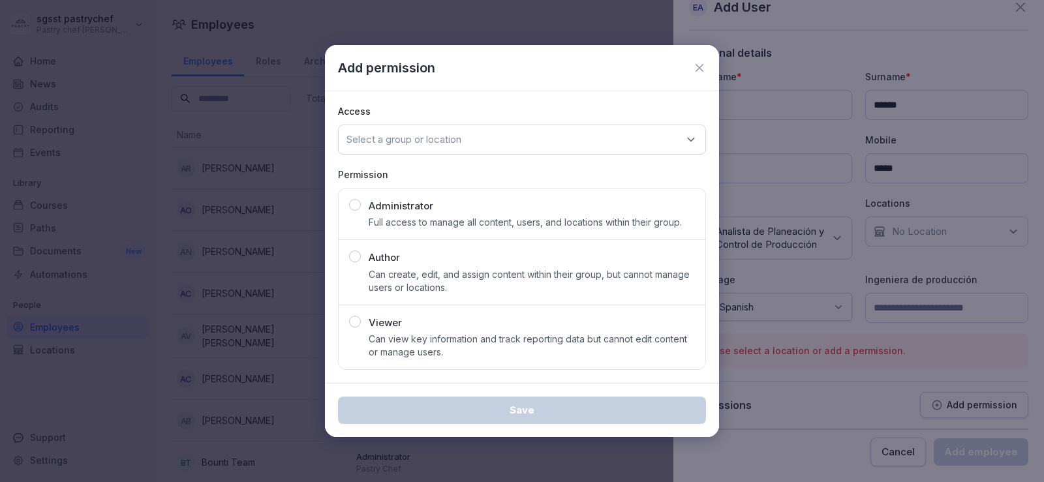
click at [706, 161] on div "Access Select a group or location Permission Administrator Full access to manag…" at bounding box center [522, 237] width 394 height 292
click at [710, 64] on div "Add permission" at bounding box center [522, 68] width 394 height 46
click at [700, 64] on icon at bounding box center [699, 67] width 13 height 13
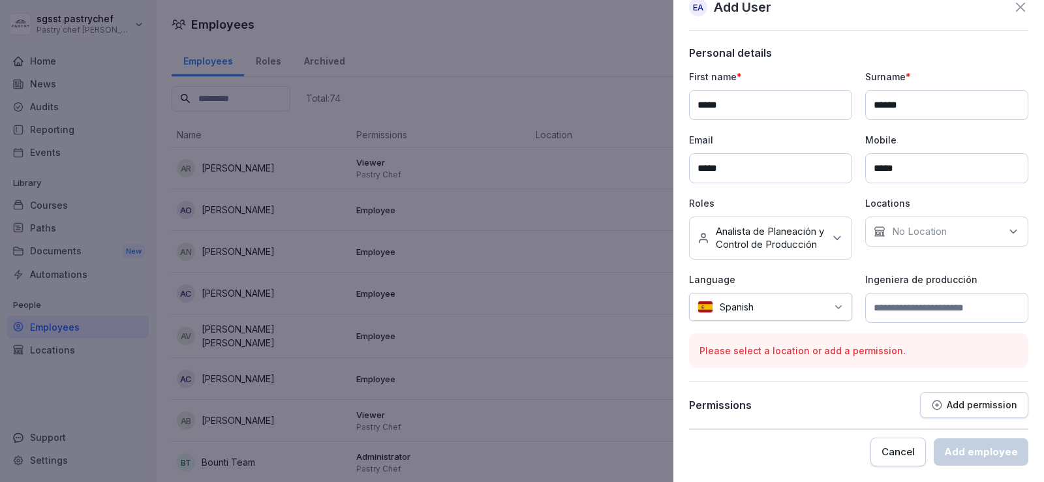
click at [957, 311] on input at bounding box center [946, 308] width 163 height 30
click at [820, 362] on div "Please select a location or add a permission." at bounding box center [858, 350] width 339 height 35
click at [1007, 225] on icon at bounding box center [1013, 231] width 13 height 13
click at [974, 270] on div "First name * ***** Surname * ****** Email ***** Mobile ***** Roles No roles Ana…" at bounding box center [858, 196] width 339 height 253
click at [966, 410] on div "Add permission" at bounding box center [974, 405] width 86 height 12
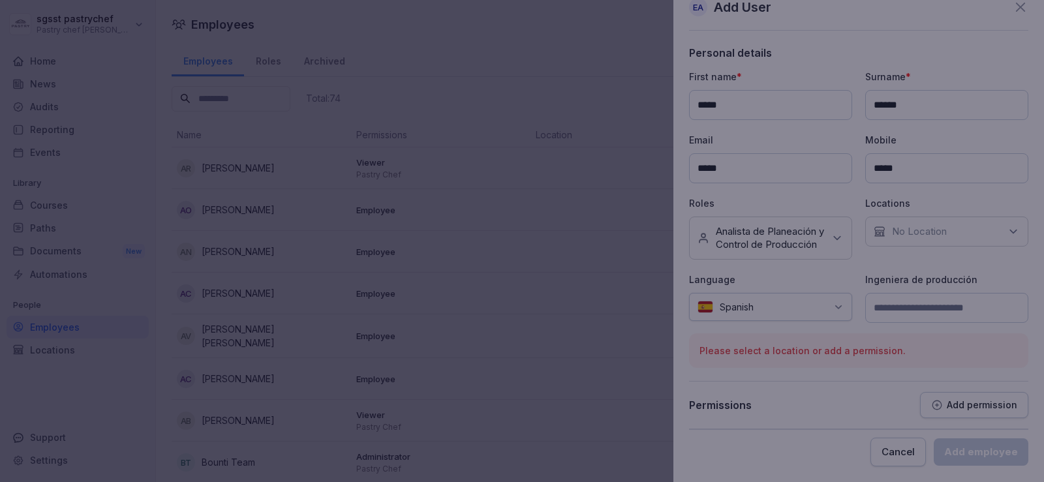
click at [966, 410] on div at bounding box center [522, 241] width 1044 height 482
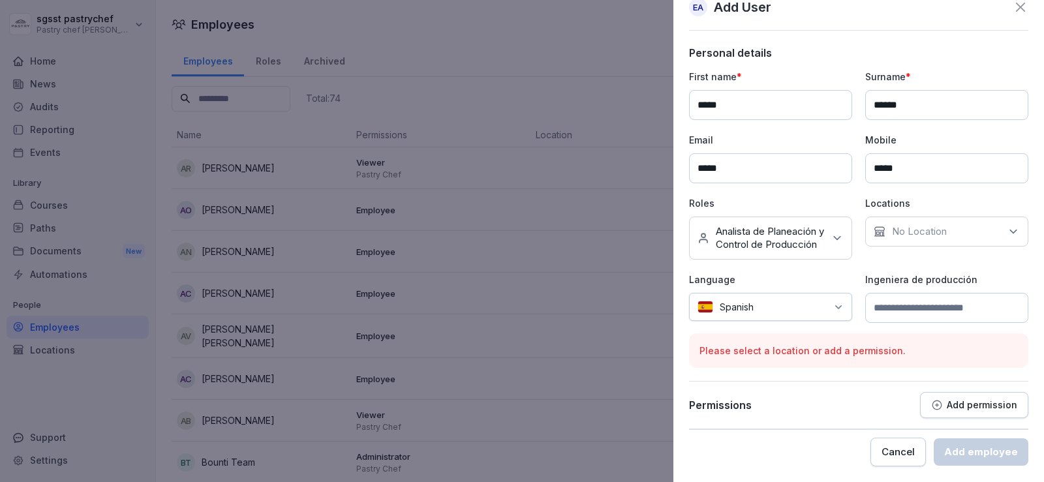
click at [942, 283] on p "Ingeniera de producción" at bounding box center [946, 280] width 163 height 14
click at [887, 287] on div "Ingeniera de producción" at bounding box center [946, 298] width 163 height 50
click at [895, 282] on p "Ingeniera de producción" at bounding box center [946, 280] width 163 height 14
click at [838, 232] on icon at bounding box center [837, 238] width 13 height 13
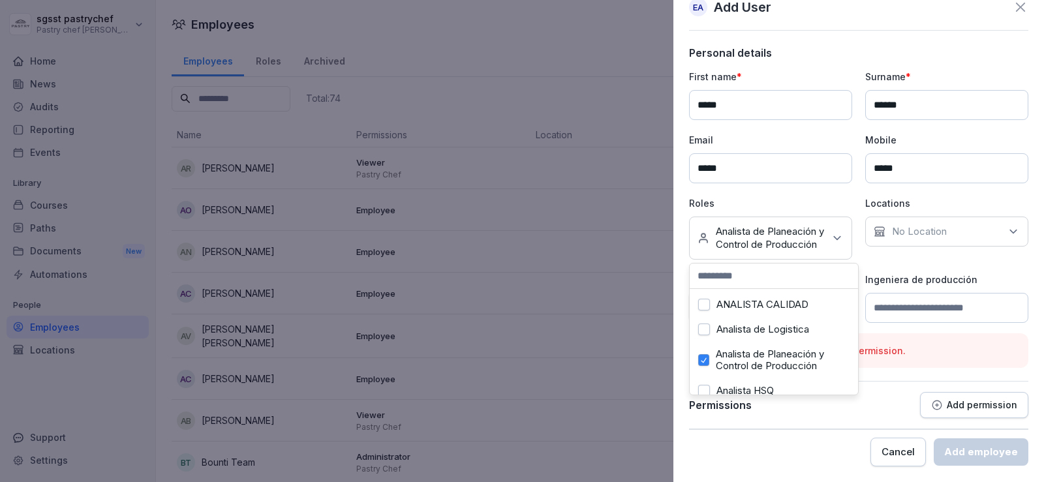
click at [785, 303] on label "ANALISTA CALIDAD" at bounding box center [763, 305] width 92 height 12
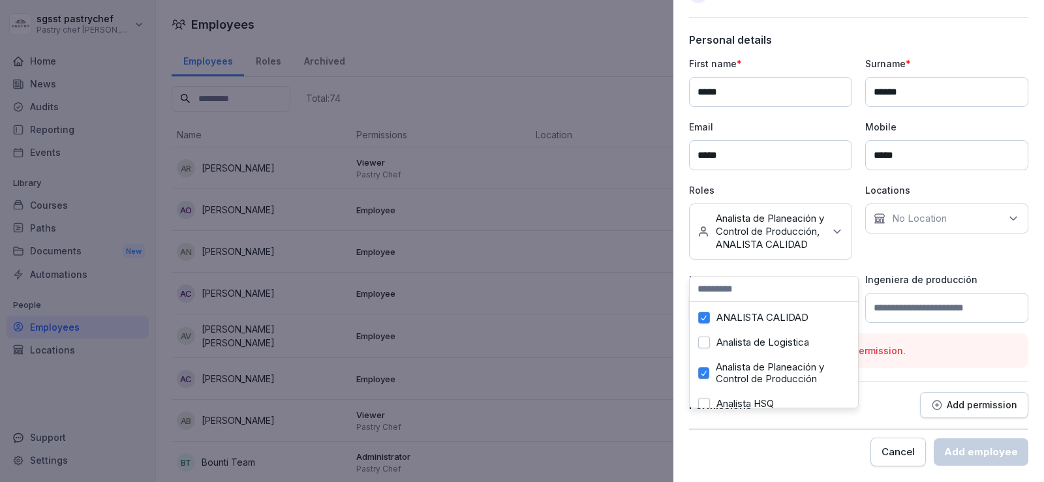
click at [703, 373] on button "Analista de Planeación y Control de Producción" at bounding box center [703, 373] width 11 height 12
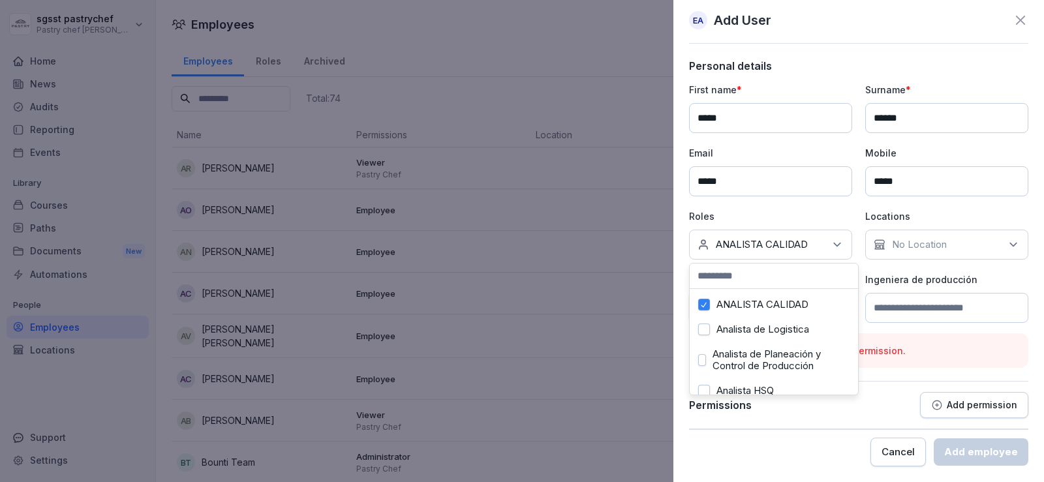
scroll to position [5, 0]
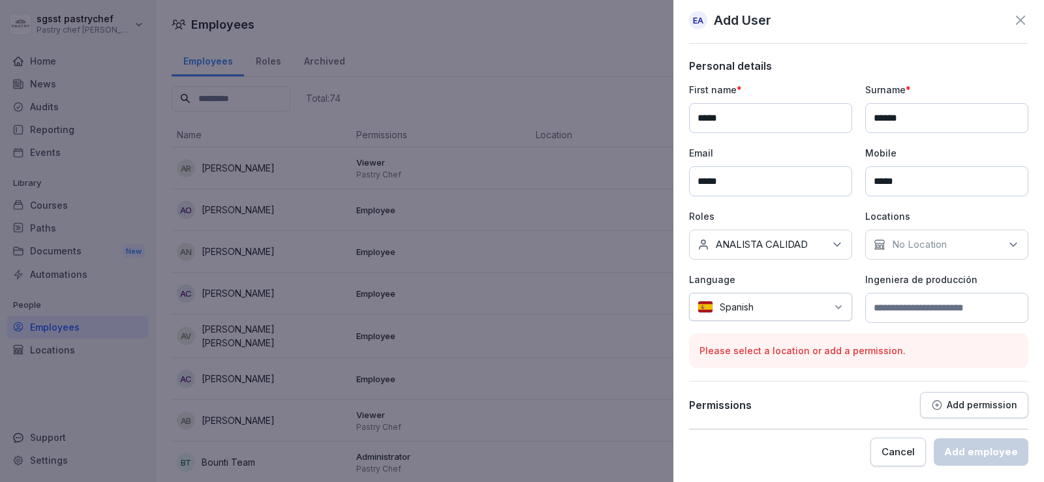
click at [976, 343] on div "Please select a location or add a permission." at bounding box center [858, 350] width 339 height 35
click at [961, 249] on div "No Location" at bounding box center [946, 245] width 163 height 30
click at [979, 242] on div "No Location" at bounding box center [946, 245] width 163 height 30
drag, startPoint x: 979, startPoint y: 242, endPoint x: 891, endPoint y: 238, distance: 88.2
click at [976, 240] on div "No Location" at bounding box center [946, 245] width 163 height 30
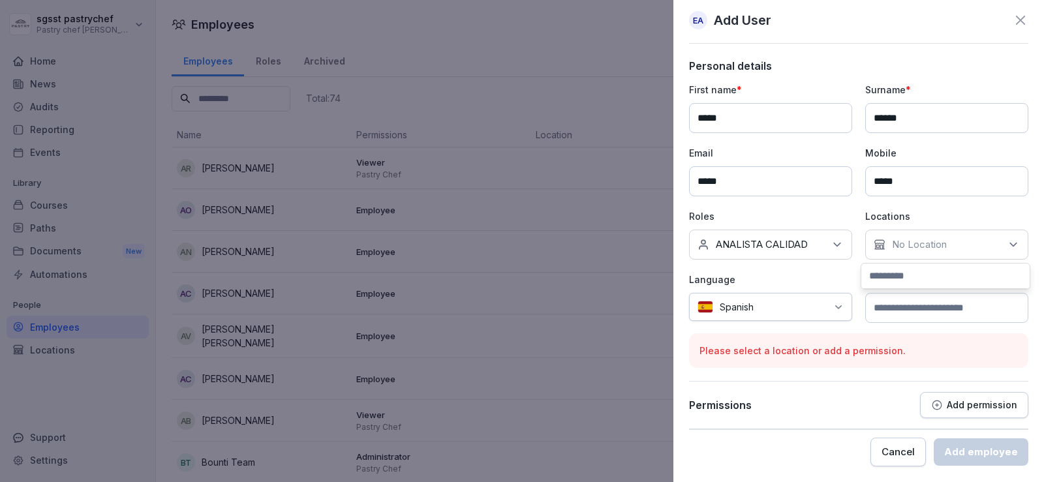
click at [874, 245] on icon at bounding box center [880, 245] width 12 height 12
click at [1007, 247] on icon at bounding box center [1013, 244] width 13 height 13
click at [956, 249] on div "No Location" at bounding box center [946, 245] width 163 height 30
type input "*****"
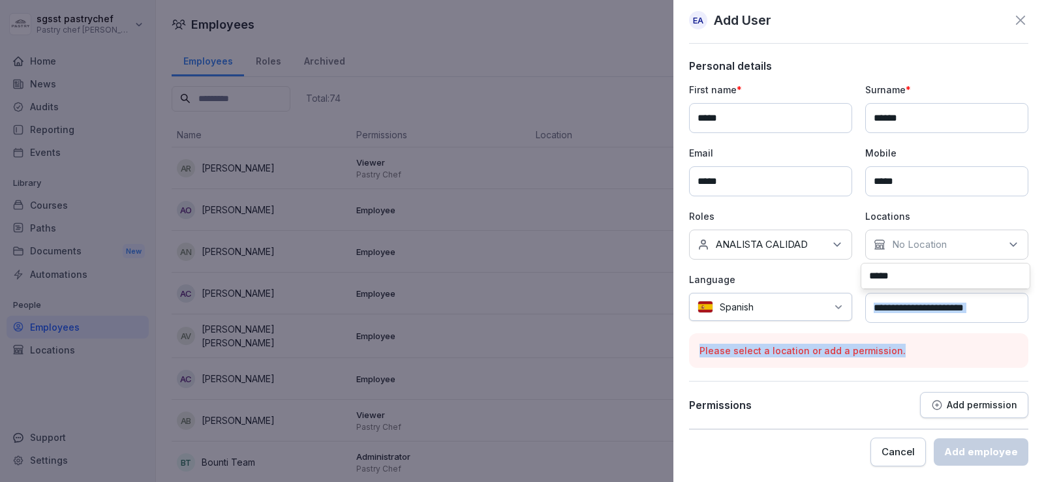
click at [1015, 320] on div "EA Add User Personal details First name * ***** Surname * ****** Email ***** Mo…" at bounding box center [858, 241] width 371 height 482
click at [1002, 315] on input at bounding box center [946, 308] width 163 height 30
click at [1013, 357] on div "Please select a location or add a permission." at bounding box center [858, 350] width 339 height 35
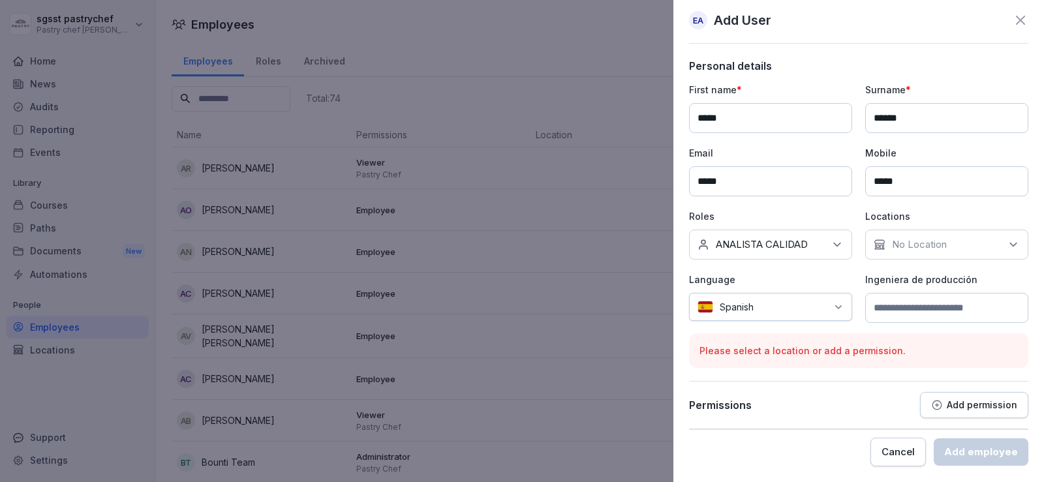
click at [874, 395] on div "Permissions Add permission" at bounding box center [858, 405] width 339 height 26
click at [831, 241] on icon at bounding box center [837, 244] width 13 height 13
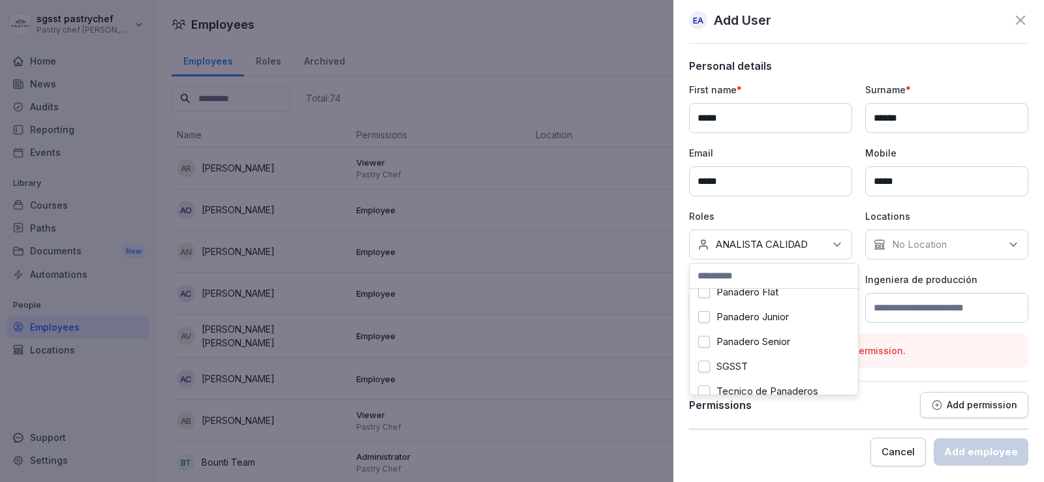
scroll to position [268, 0]
click at [796, 373] on label "Tecnico de Panaderos" at bounding box center [768, 379] width 102 height 12
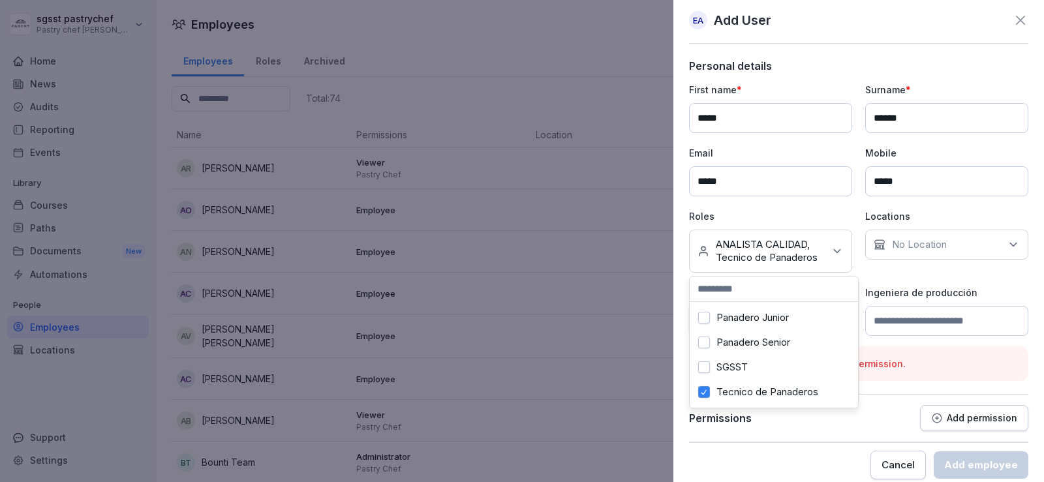
click at [940, 272] on div "Locations No Location" at bounding box center [946, 240] width 163 height 63
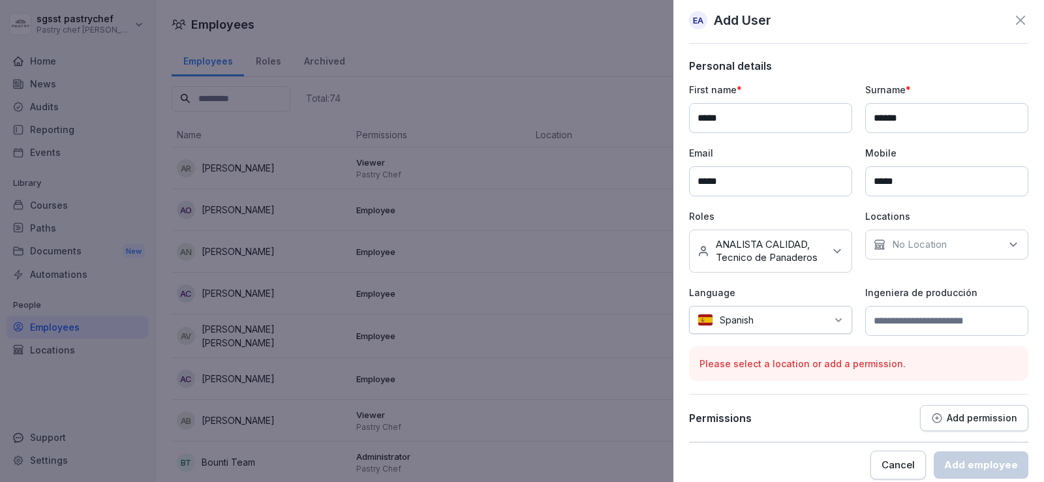
click at [985, 248] on div "No Location" at bounding box center [946, 245] width 163 height 30
click at [831, 251] on icon at bounding box center [837, 251] width 13 height 13
click at [1016, 23] on icon at bounding box center [1020, 20] width 9 height 9
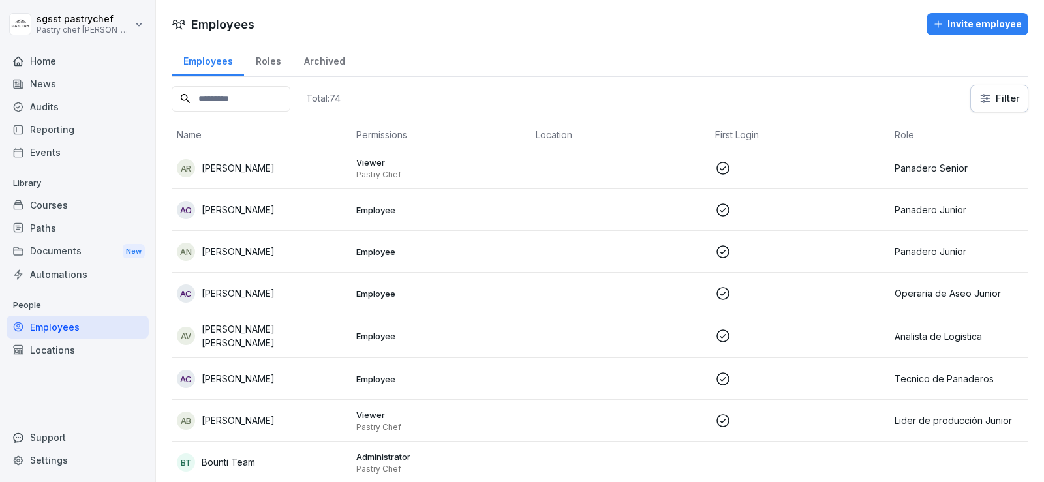
click at [245, 216] on p "[PERSON_NAME]" at bounding box center [238, 210] width 73 height 14
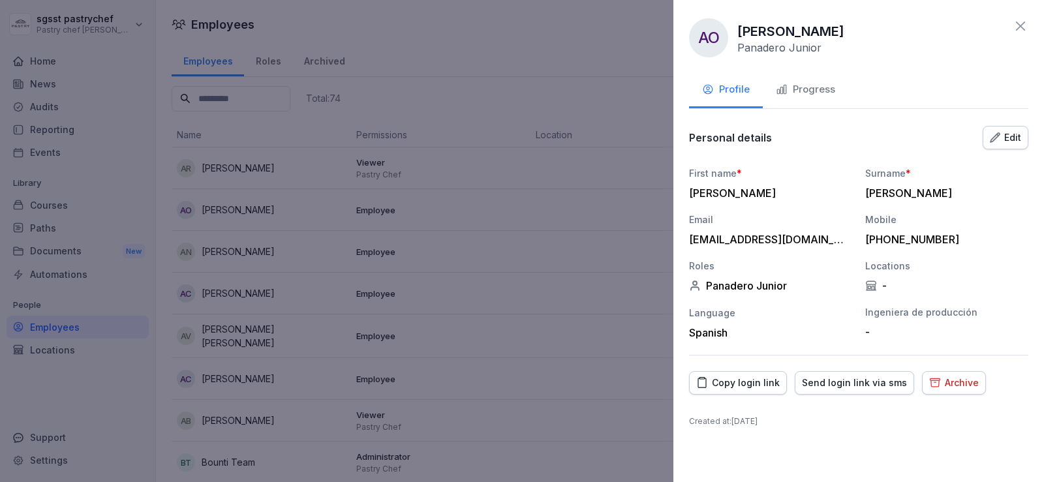
click at [1025, 25] on icon at bounding box center [1021, 26] width 16 height 16
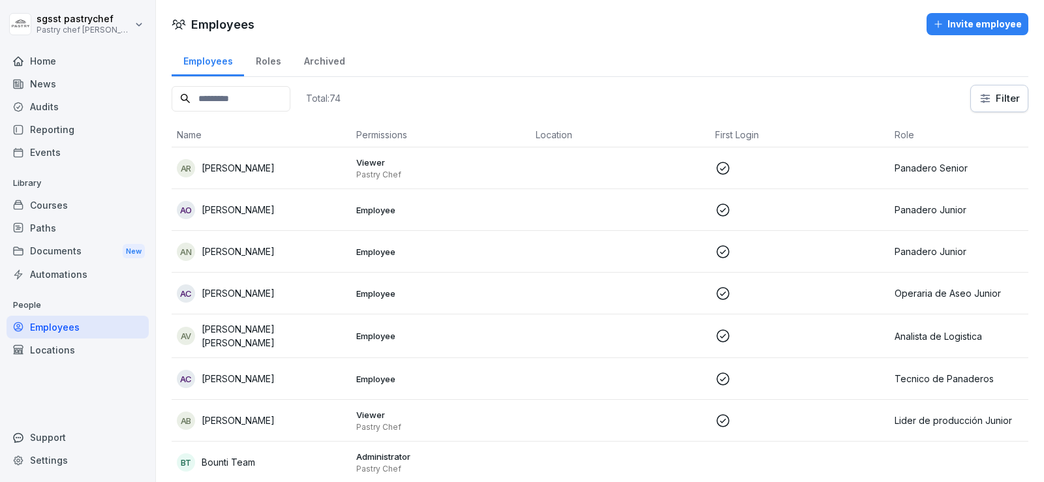
click at [80, 351] on div "Locations" at bounding box center [78, 350] width 142 height 23
click at [82, 352] on div "Locations" at bounding box center [78, 350] width 142 height 23
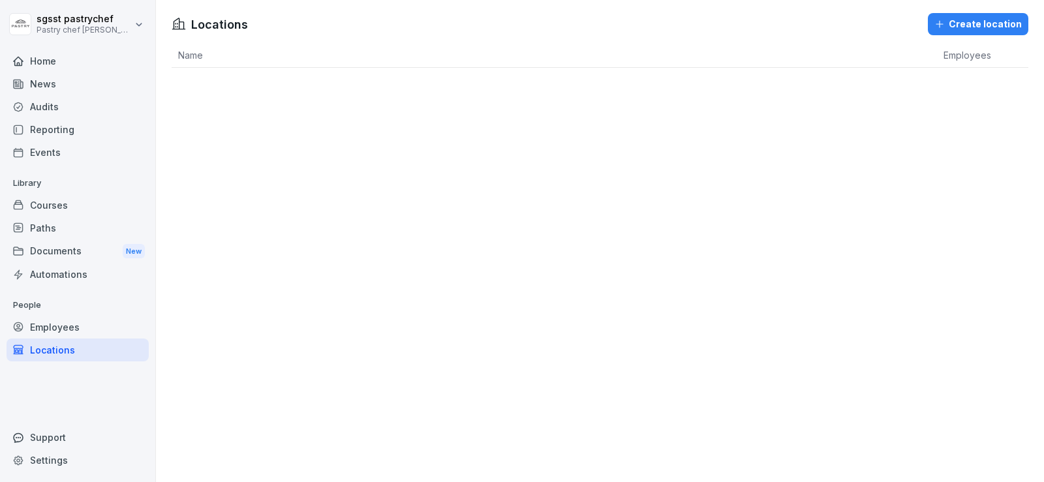
click at [75, 328] on div "Employees" at bounding box center [78, 327] width 142 height 23
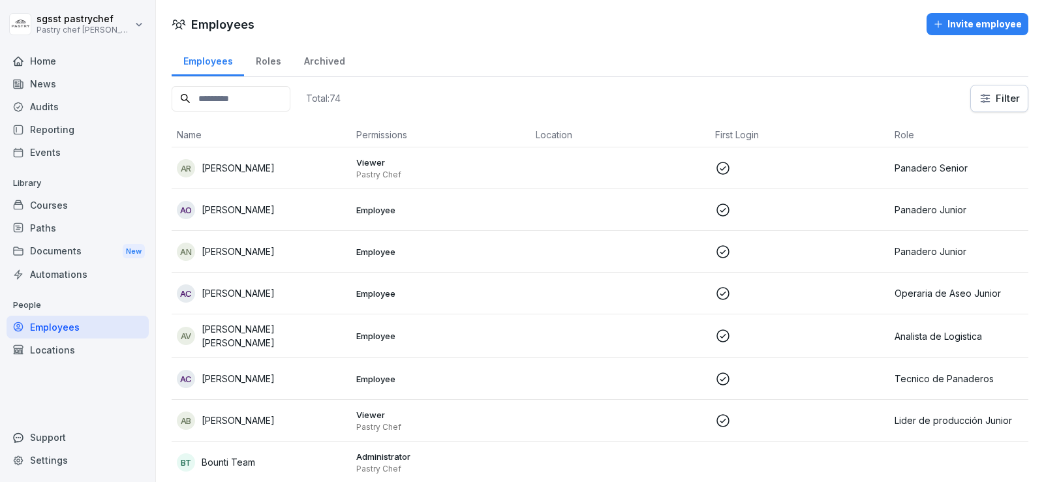
click at [64, 348] on div "Locations" at bounding box center [78, 350] width 142 height 23
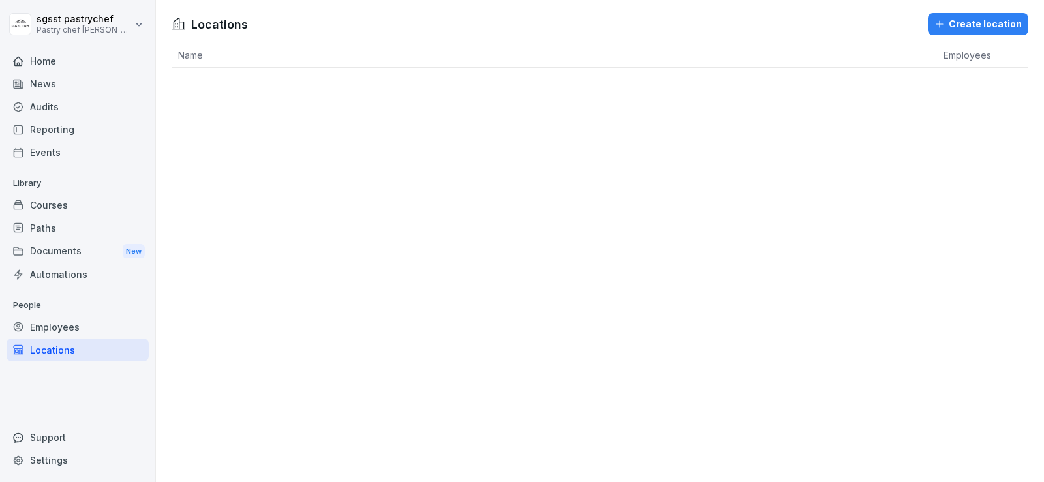
click at [59, 326] on div "Employees" at bounding box center [78, 327] width 142 height 23
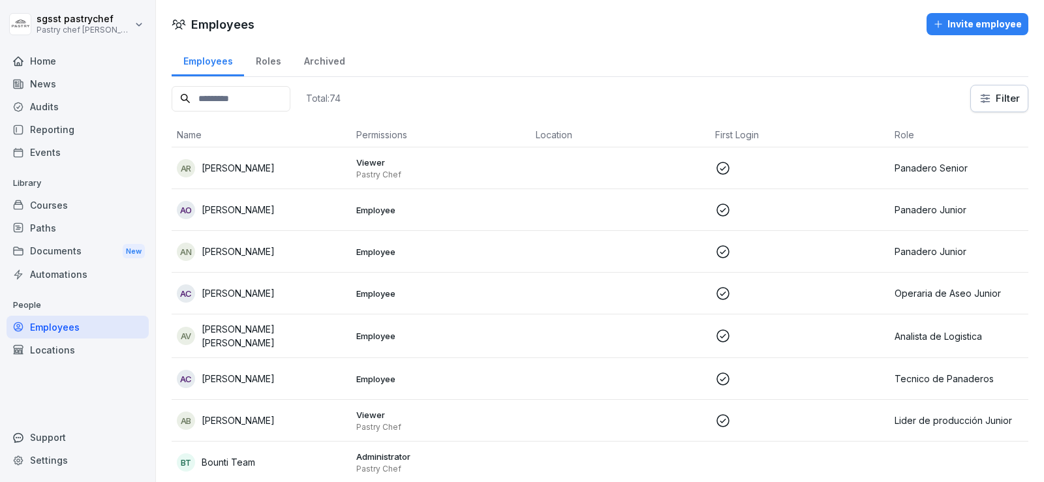
click at [974, 18] on div "Invite employee" at bounding box center [977, 24] width 89 height 14
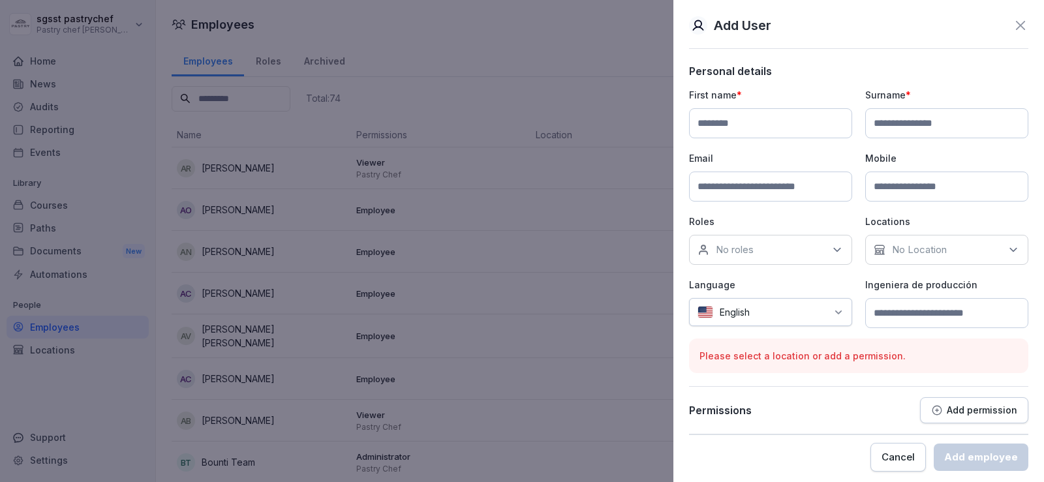
click at [761, 130] on input at bounding box center [770, 123] width 163 height 30
type input "*****"
type input "******"
type input "*****"
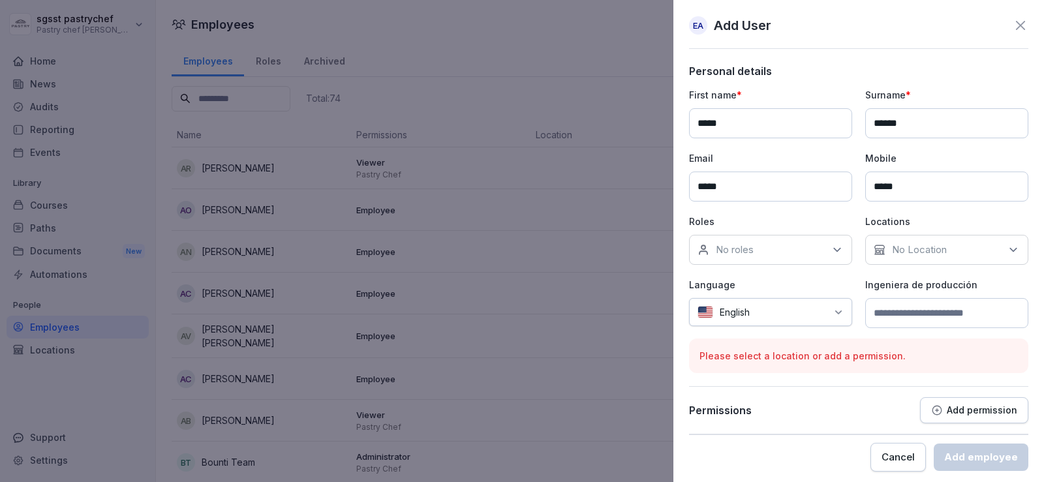
click at [831, 243] on icon at bounding box center [837, 249] width 13 height 13
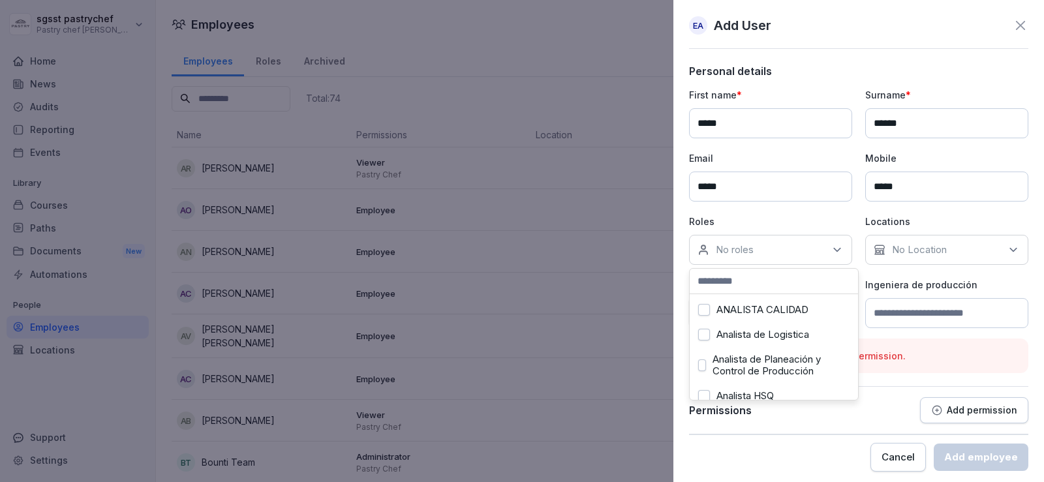
click at [801, 369] on label "Analista de Planeación y Control de Producción" at bounding box center [781, 365] width 137 height 23
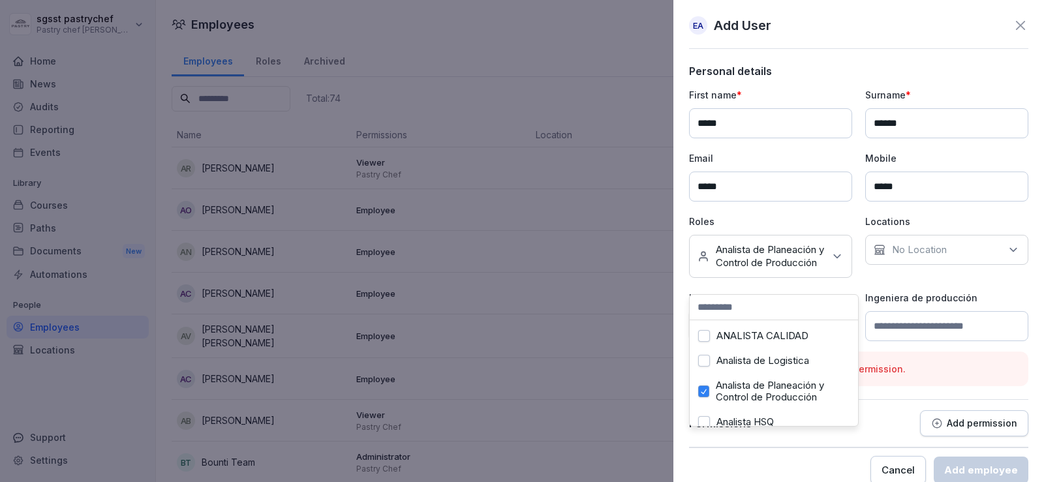
click at [971, 324] on input at bounding box center [946, 326] width 163 height 30
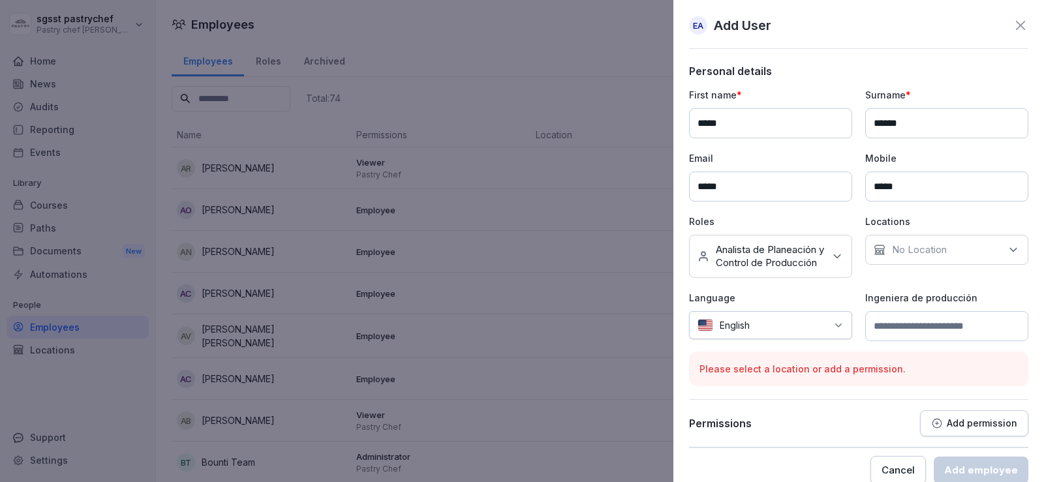
click at [987, 255] on div "No Location" at bounding box center [946, 250] width 163 height 30
click at [991, 356] on div "Personal details First name * ***** Surname * ****** Email ***** Mobile ***** R…" at bounding box center [858, 256] width 339 height 383
click at [991, 341] on input at bounding box center [946, 326] width 163 height 30
click at [788, 386] on div "Please select a location or add a permission." at bounding box center [858, 369] width 339 height 35
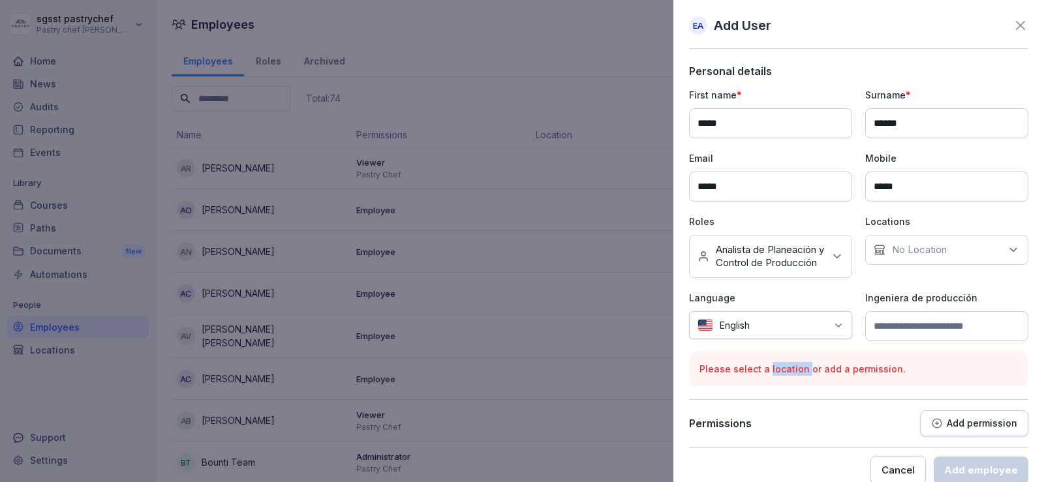
click at [788, 386] on div "Please select a location or add a permission." at bounding box center [858, 369] width 339 height 35
click at [790, 376] on p "Please select a location or add a permission." at bounding box center [859, 369] width 318 height 14
click at [732, 127] on input "*****" at bounding box center [770, 123] width 163 height 30
type input "**********"
drag, startPoint x: 944, startPoint y: 126, endPoint x: 870, endPoint y: 123, distance: 73.8
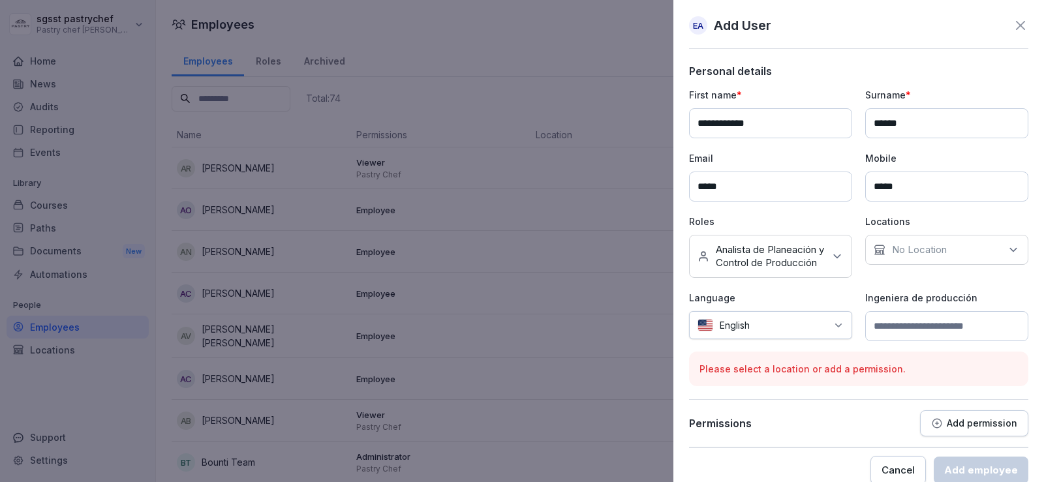
click at [870, 123] on input "******" at bounding box center [946, 123] width 163 height 30
type input "**********"
drag, startPoint x: 723, startPoint y: 187, endPoint x: 627, endPoint y: 177, distance: 96.4
click at [627, 177] on body "sgsst pastrychef Pastry chef Pastelería y Cocina gourmet Home News Audits Repor…" at bounding box center [522, 241] width 1044 height 482
drag, startPoint x: 918, startPoint y: 194, endPoint x: 811, endPoint y: 179, distance: 108.0
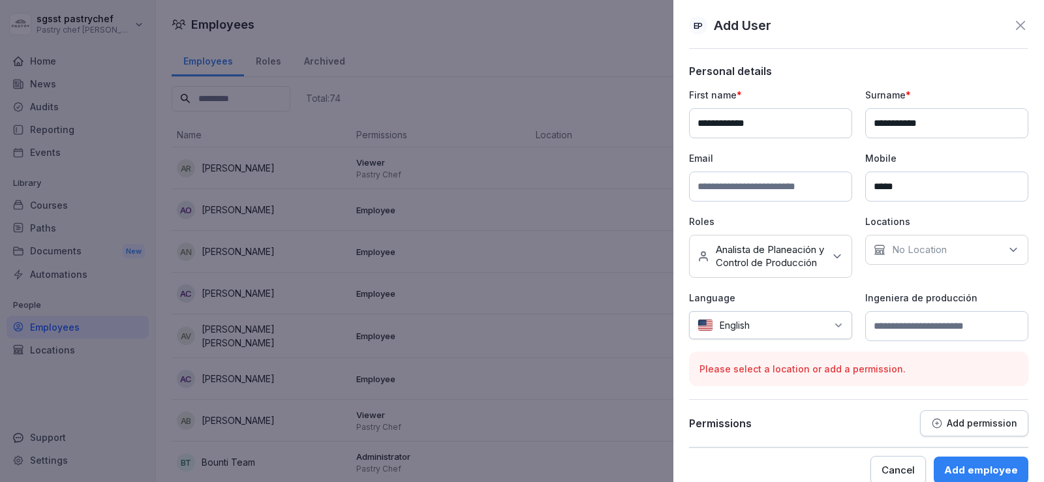
click at [811, 179] on div "**********" at bounding box center [858, 214] width 339 height 253
type input "*"
type input "**********"
click at [782, 191] on input at bounding box center [770, 187] width 163 height 30
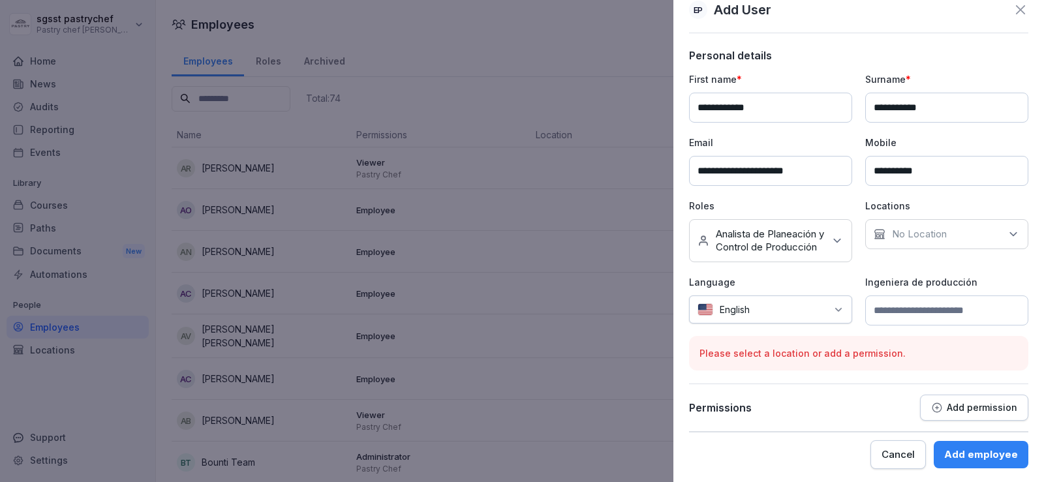
scroll to position [31, 0]
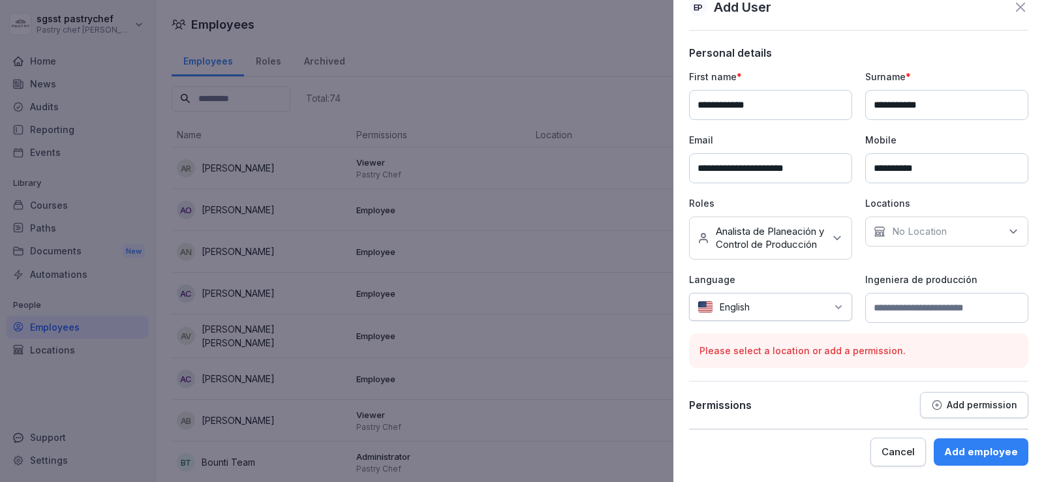
type input "**********"
click at [858, 389] on div "**********" at bounding box center [858, 237] width 339 height 383
click at [933, 225] on p "No Location" at bounding box center [919, 231] width 55 height 13
click at [934, 225] on p "No Location" at bounding box center [919, 231] width 55 height 13
click at [981, 452] on div "Add employee" at bounding box center [981, 452] width 74 height 14
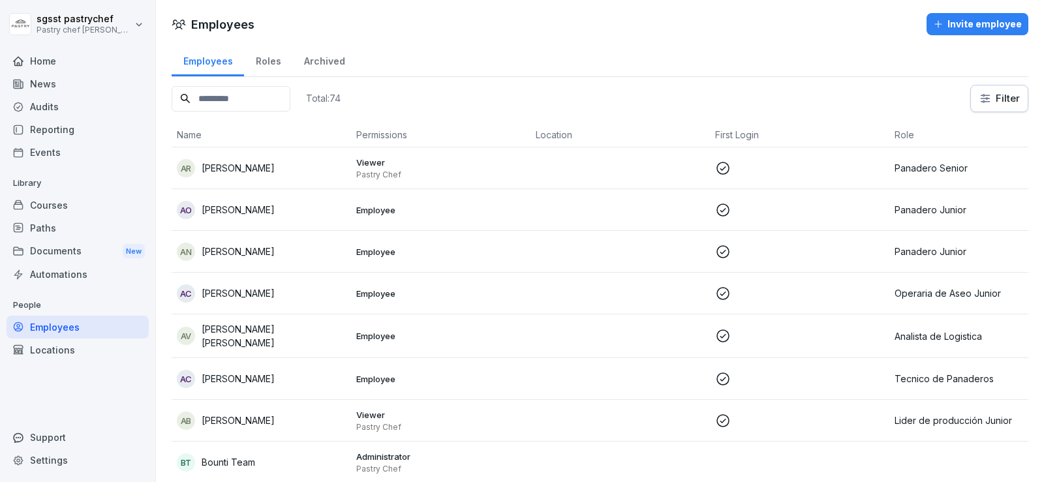
click at [55, 228] on div "Paths" at bounding box center [78, 228] width 142 height 23
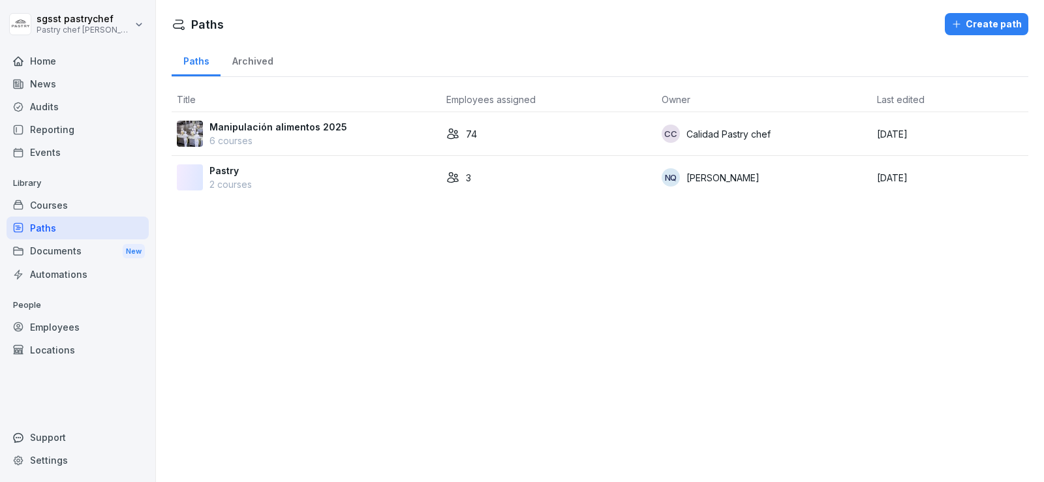
click at [262, 124] on p "Manipulación alimentos 2025" at bounding box center [278, 127] width 138 height 14
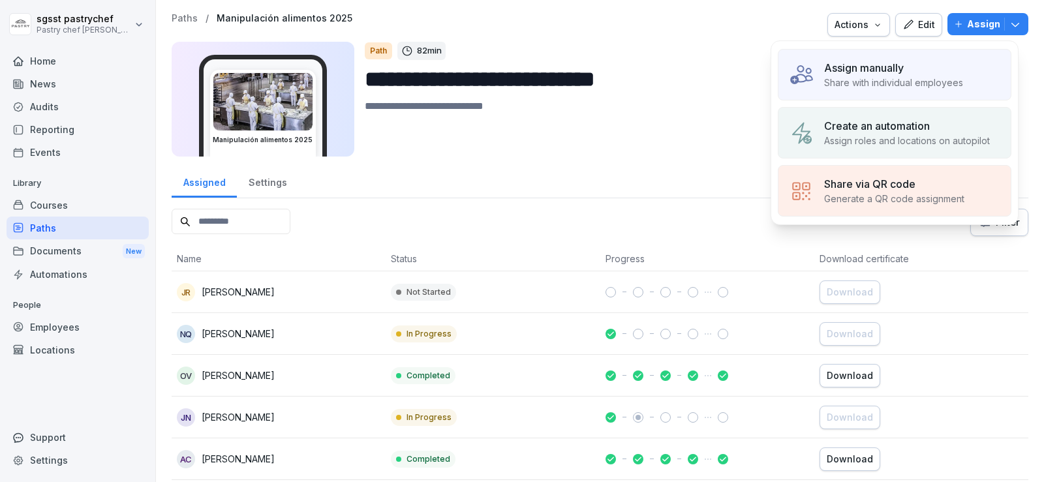
click at [891, 69] on p "Assign manually" at bounding box center [864, 68] width 80 height 16
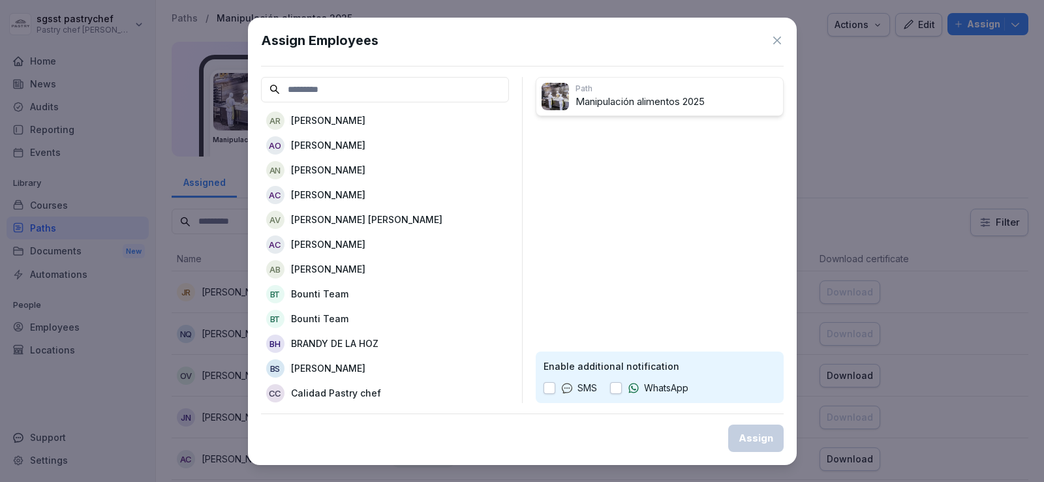
click at [317, 84] on input at bounding box center [385, 89] width 248 height 25
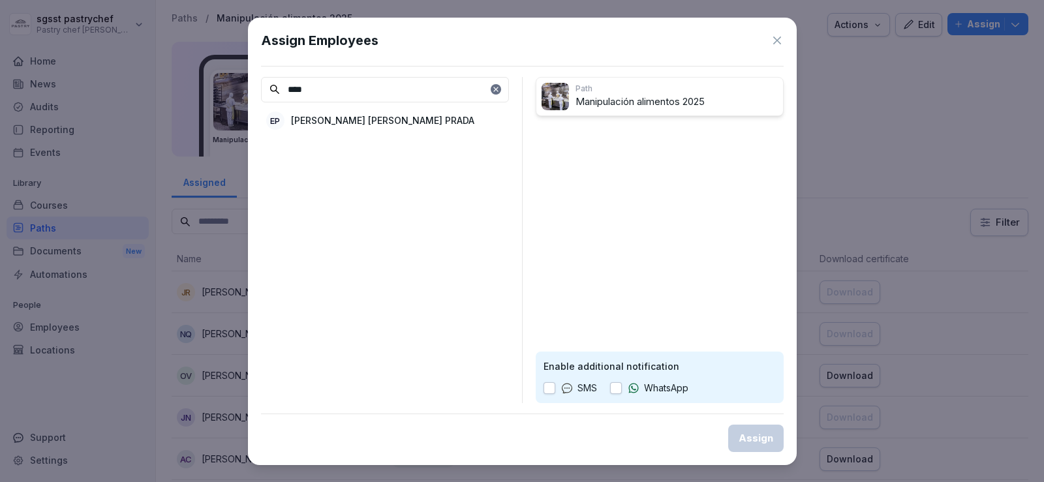
type input "****"
click at [327, 126] on p "[PERSON_NAME]" at bounding box center [382, 121] width 183 height 14
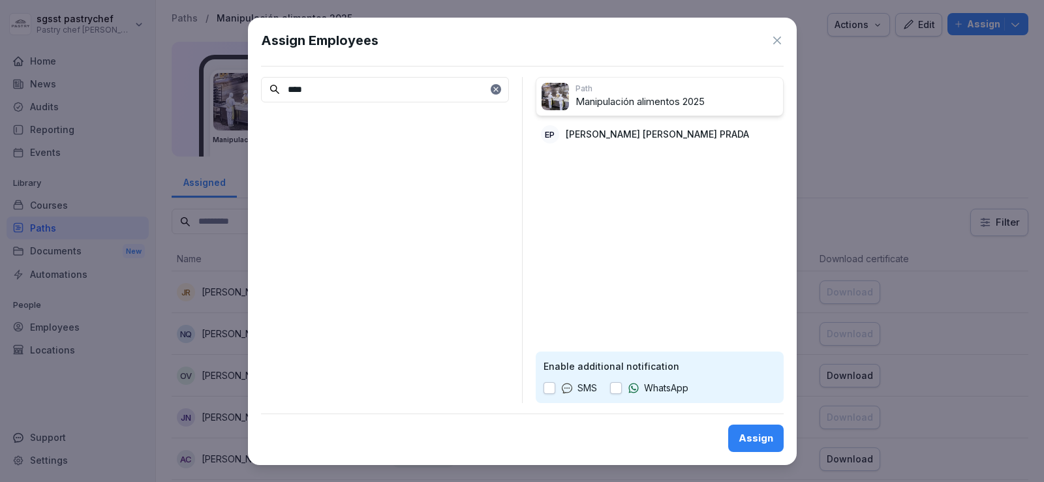
drag, startPoint x: 616, startPoint y: 394, endPoint x: 706, endPoint y: 421, distance: 94.1
click at [619, 394] on button "button" at bounding box center [616, 388] width 12 height 12
click at [756, 442] on div "Assign" at bounding box center [756, 438] width 35 height 14
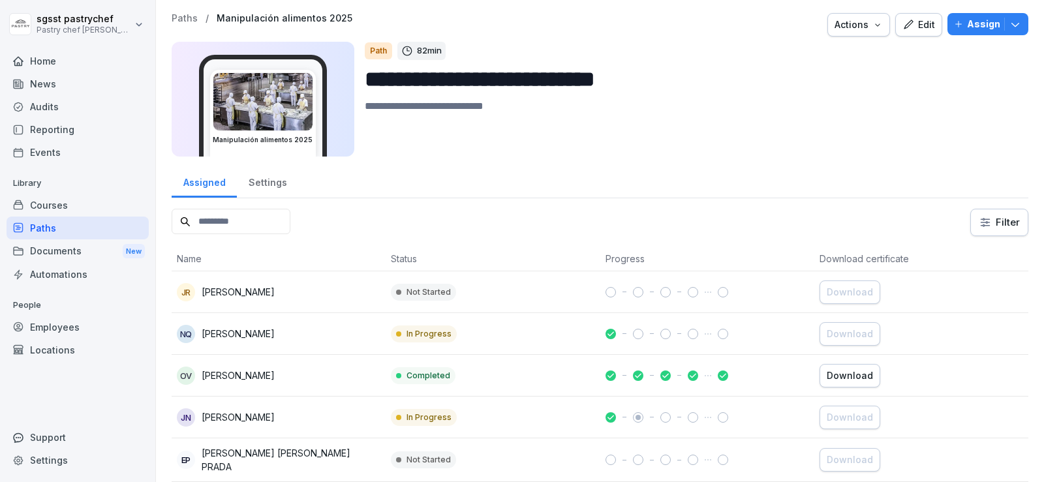
click at [70, 228] on div "Paths" at bounding box center [78, 228] width 142 height 23
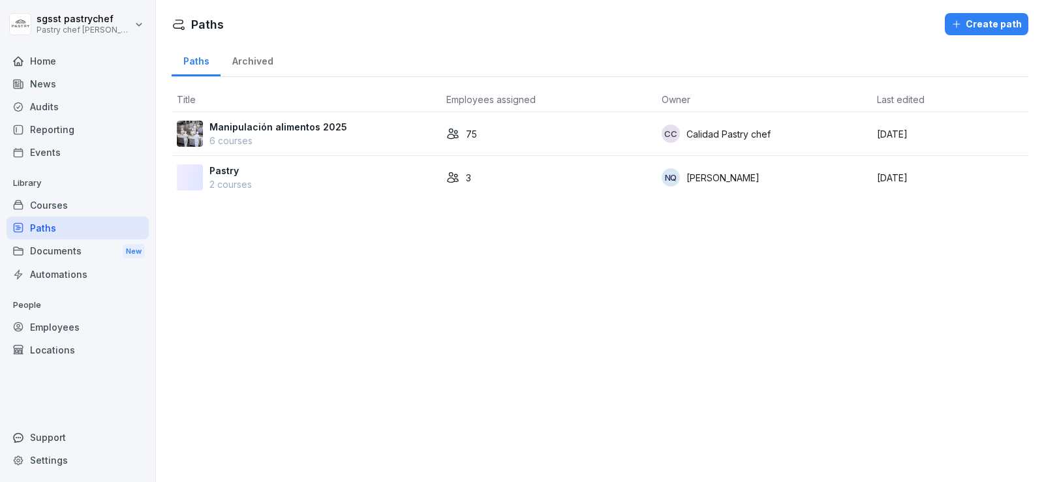
click at [241, 138] on p "6 courses" at bounding box center [278, 141] width 138 height 14
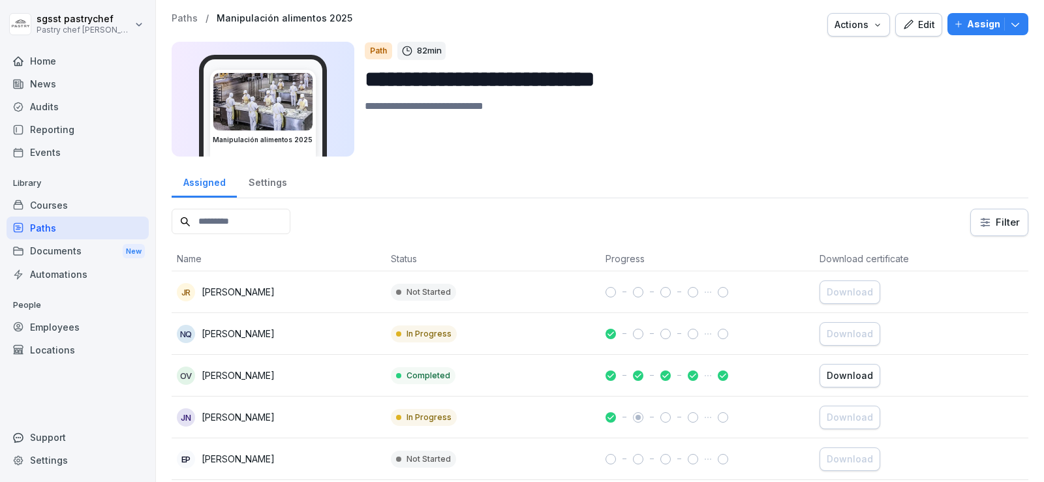
click at [238, 215] on input at bounding box center [231, 221] width 119 height 25
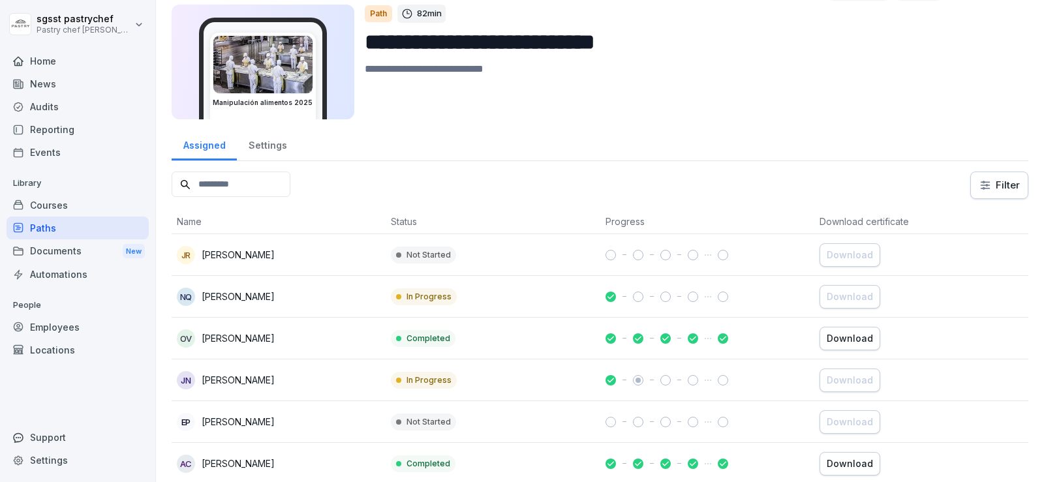
scroll to position [65, 0]
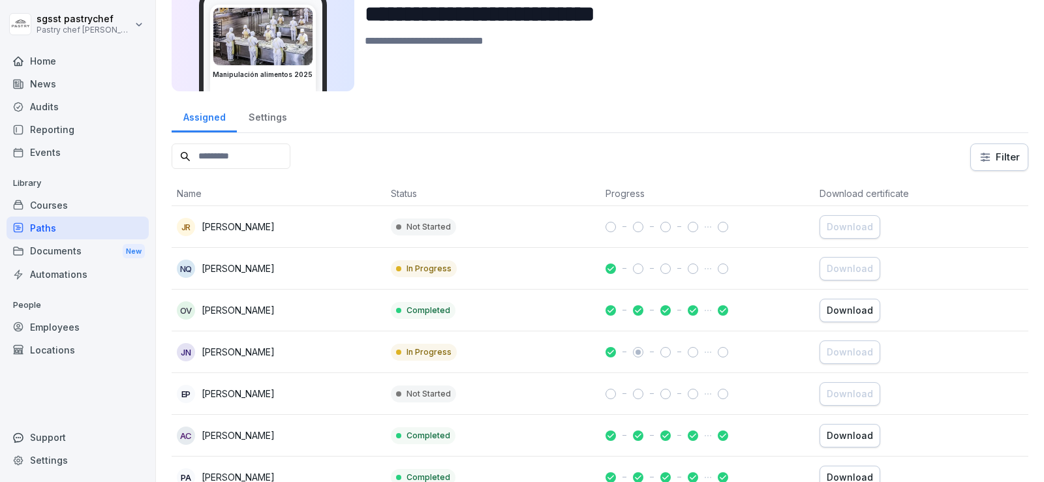
click at [84, 330] on div "Employees" at bounding box center [78, 327] width 142 height 23
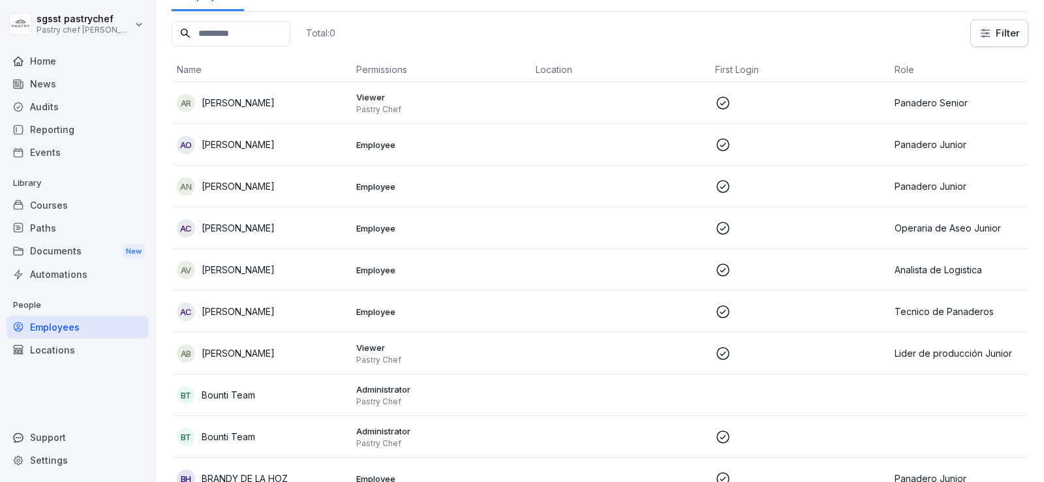
scroll to position [13, 0]
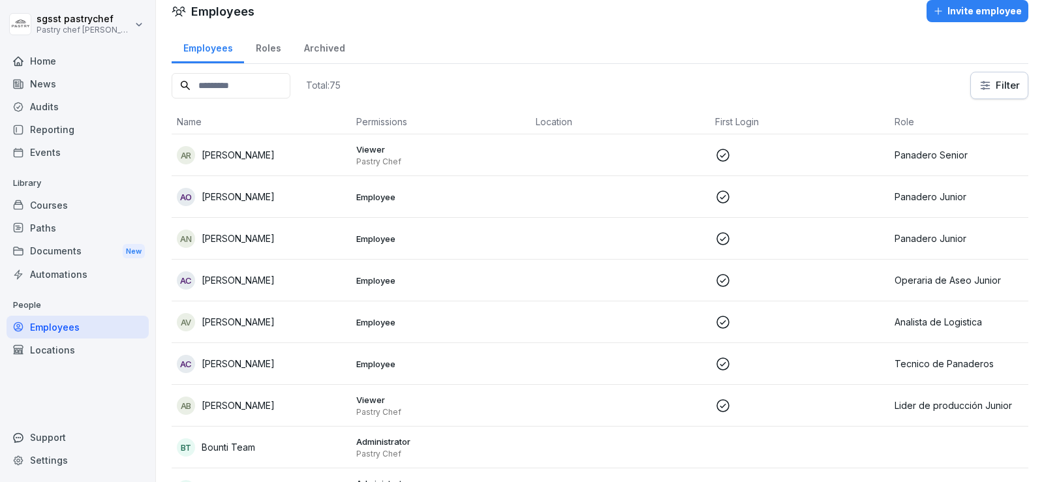
click at [230, 87] on input at bounding box center [231, 85] width 119 height 25
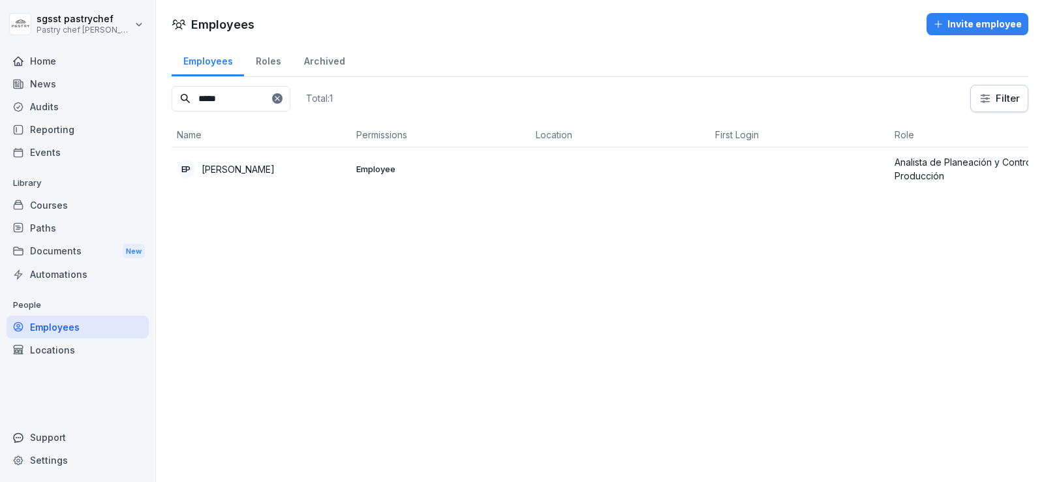
type input "*****"
click at [268, 170] on p "[PERSON_NAME]" at bounding box center [238, 169] width 73 height 14
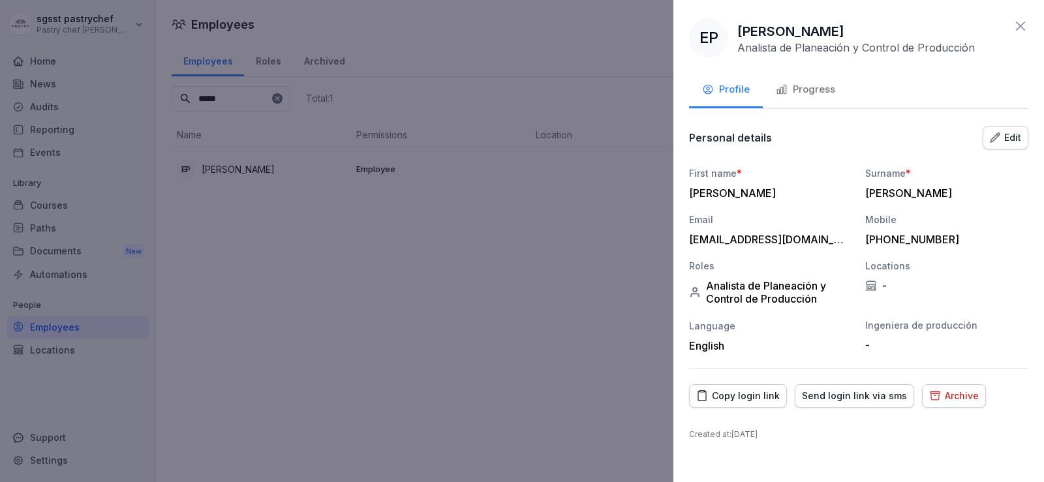
click at [743, 399] on div "Copy login link" at bounding box center [738, 396] width 84 height 14
click at [1025, 29] on icon at bounding box center [1021, 26] width 16 height 16
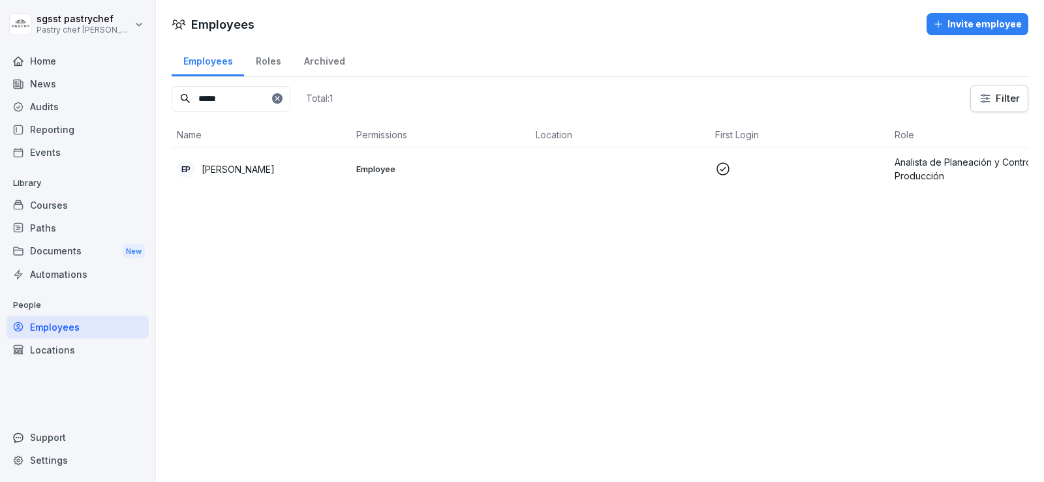
click at [58, 236] on div "Paths" at bounding box center [78, 228] width 142 height 23
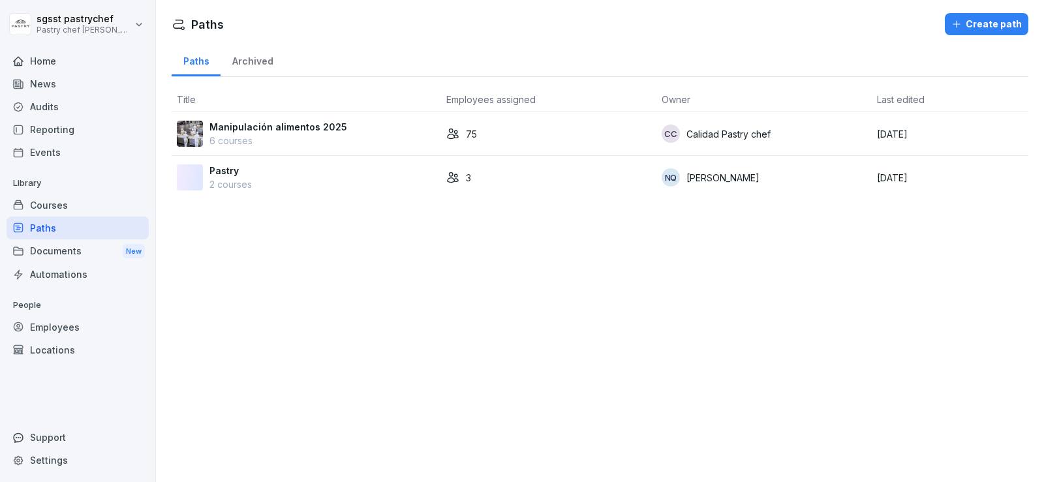
click at [262, 128] on p "Manipulación alimentos 2025" at bounding box center [278, 127] width 138 height 14
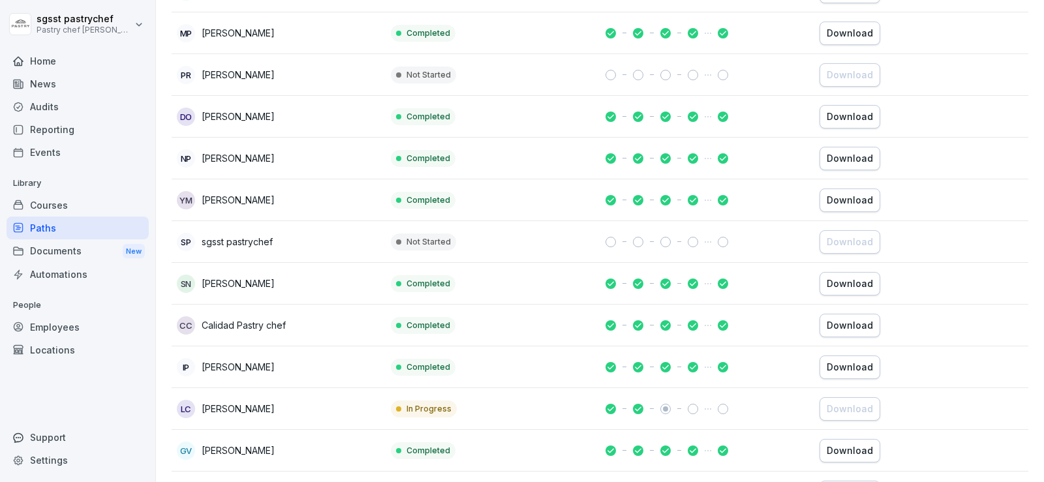
scroll to position [2944, 0]
